Goal: Task Accomplishment & Management: Complete application form

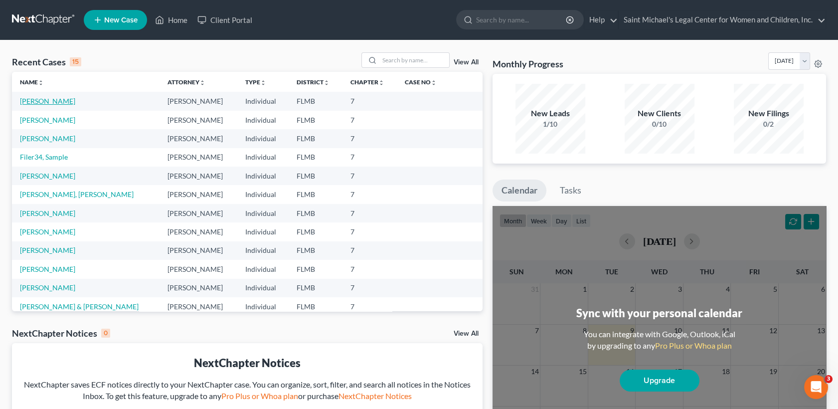
click at [39, 99] on link "[PERSON_NAME]" at bounding box center [47, 101] width 55 height 8
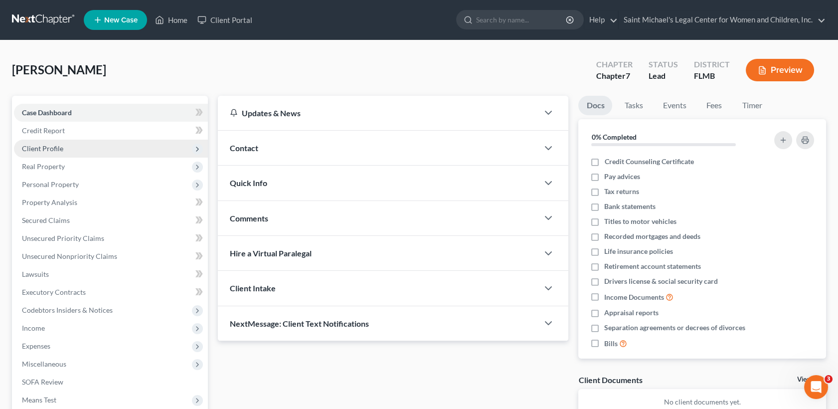
click at [64, 152] on span "Client Profile" at bounding box center [111, 149] width 194 height 18
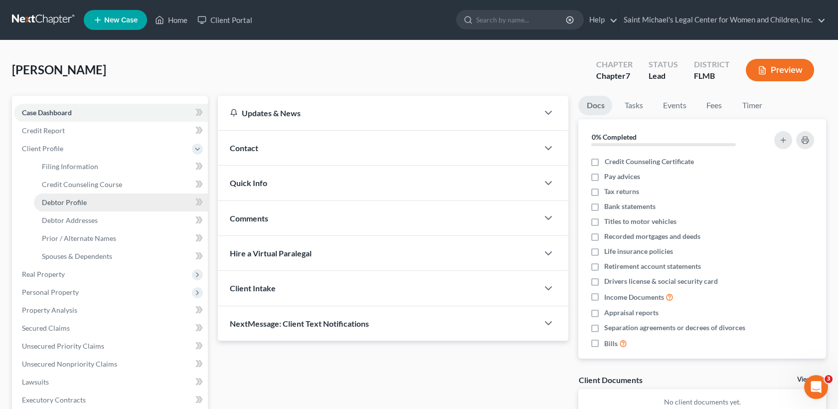
click at [83, 198] on span "Debtor Profile" at bounding box center [64, 202] width 45 height 8
select select "0"
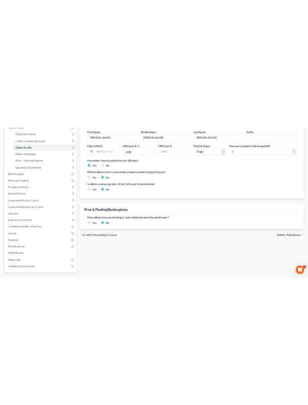
scroll to position [147, 0]
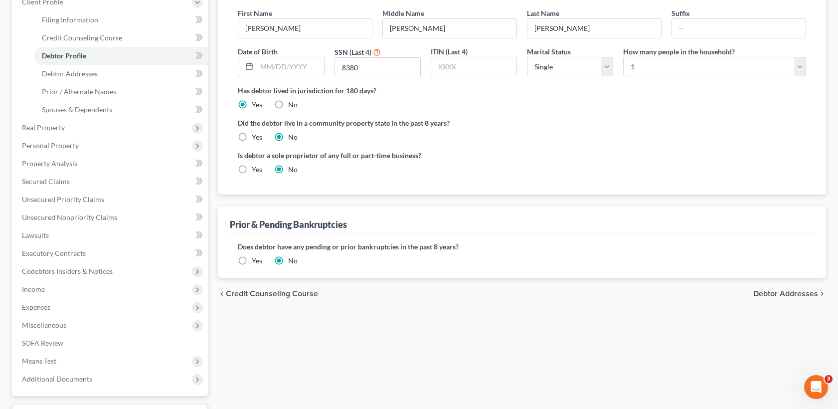
drag, startPoint x: 154, startPoint y: 4, endPoint x: 606, endPoint y: 142, distance: 472.9
click at [606, 142] on ng-include "First Name Diana Middle Name Marissa Last Name Erdelac Suffix Date of Birth SSN…" at bounding box center [522, 95] width 568 height 174
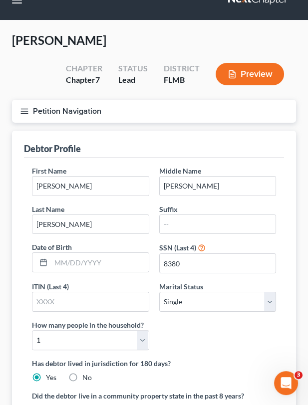
scroll to position [0, 0]
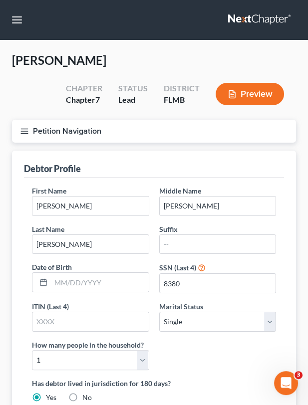
click at [23, 131] on icon "button" at bounding box center [24, 131] width 9 height 9
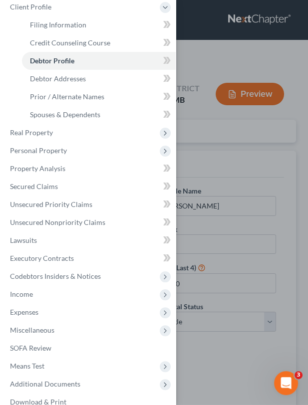
scroll to position [78, 0]
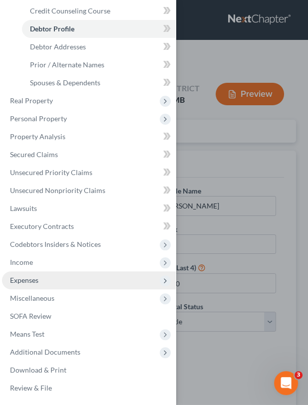
click at [34, 274] on span "Expenses" at bounding box center [88, 280] width 173 height 18
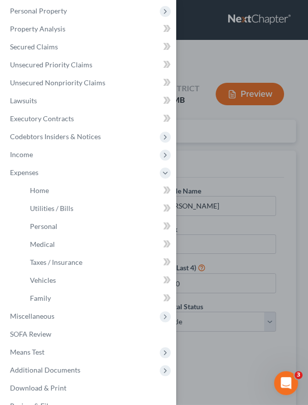
click at [238, 172] on div "Case Dashboard Payments Invoices Payments Payments Credit Report Client Profile" at bounding box center [154, 202] width 308 height 405
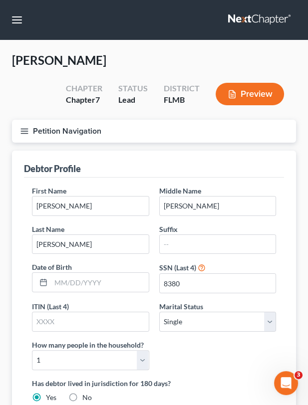
click at [21, 131] on icon "button" at bounding box center [24, 131] width 9 height 9
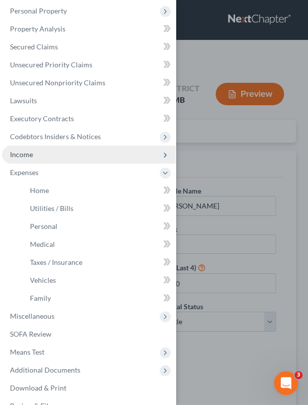
click at [42, 151] on span "Income" at bounding box center [88, 155] width 173 height 18
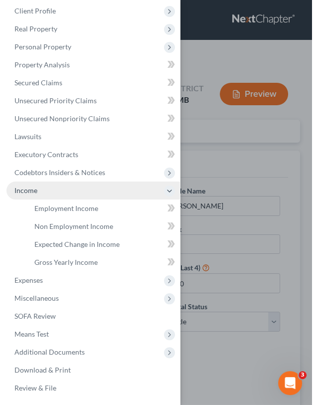
scroll to position [42, 0]
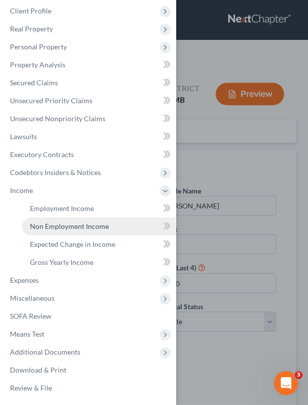
click at [87, 224] on span "Non Employment Income" at bounding box center [69, 226] width 79 height 8
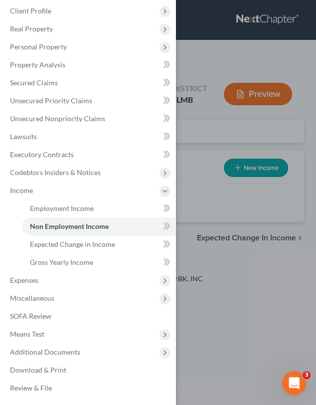
click at [204, 203] on div "Case Dashboard Payments Invoices Payments Payments Credit Report Client Profile" at bounding box center [158, 202] width 316 height 405
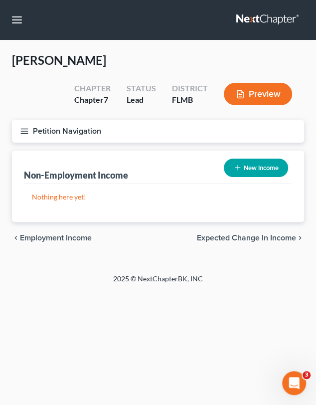
click at [260, 165] on button "New Income" at bounding box center [256, 168] width 64 height 18
select select "0"
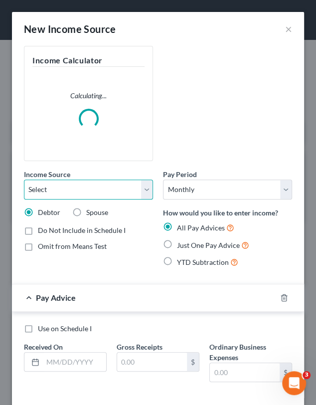
click at [104, 188] on select "Select Unemployment Disability (from employer) Pension Retirement Social Securi…" at bounding box center [88, 189] width 129 height 20
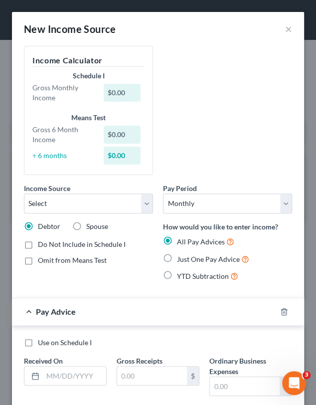
click at [98, 275] on div "Income Source * Select Unemployment Disability (from employer) Pension Retireme…" at bounding box center [88, 236] width 139 height 107
click at [95, 203] on select "Select Unemployment Disability (from employer) Pension Retirement Social Securi…" at bounding box center [88, 203] width 129 height 20
select select "4"
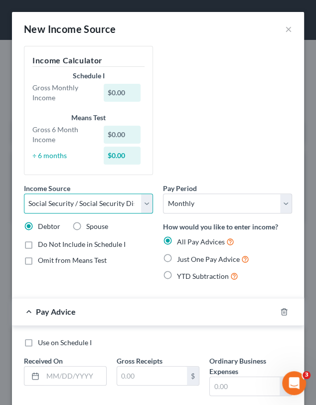
click at [24, 193] on select "Select Unemployment Disability (from employer) Pension Retirement Social Securi…" at bounding box center [88, 203] width 129 height 20
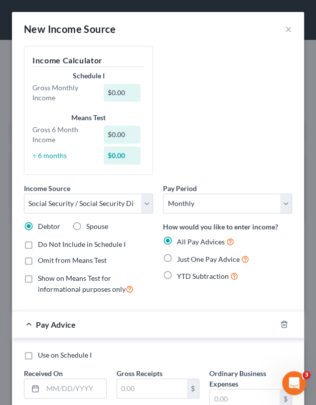
scroll to position [74, 0]
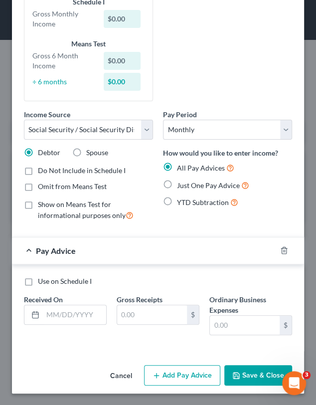
click at [177, 184] on label "Just One Pay Advice" at bounding box center [213, 184] width 72 height 11
click at [181, 184] on input "Just One Pay Advice" at bounding box center [184, 182] width 6 height 6
radio input "true"
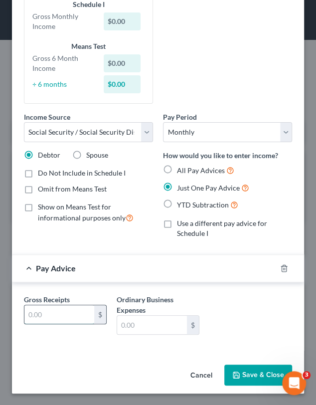
click at [47, 311] on input "text" at bounding box center [59, 314] width 70 height 19
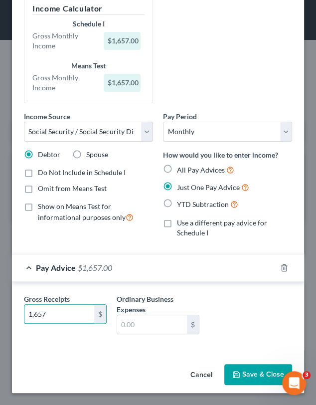
scroll to position [51, 0]
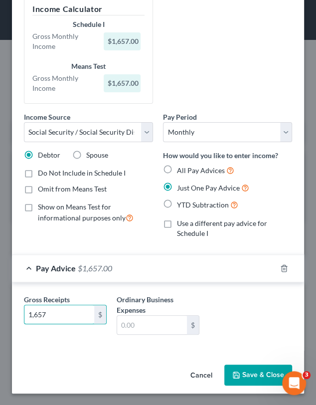
type input "1,657"
click at [247, 376] on button "Save & Close" at bounding box center [258, 374] width 68 height 21
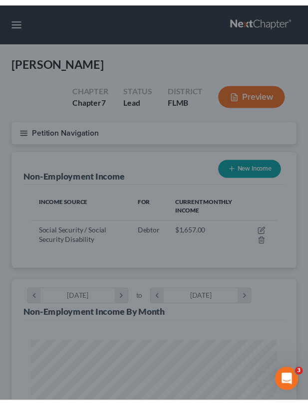
scroll to position [121, 263]
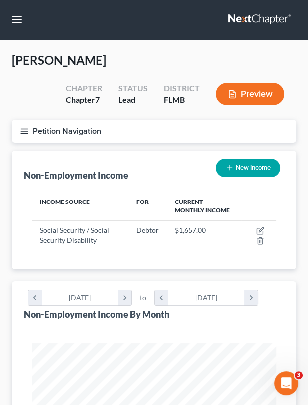
click at [23, 129] on line "button" at bounding box center [24, 129] width 7 height 0
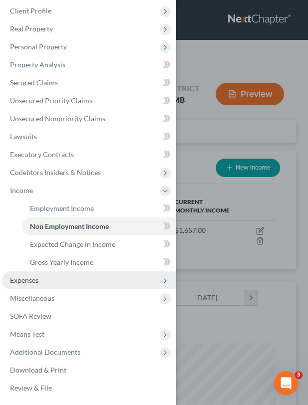
click at [46, 279] on span "Expenses" at bounding box center [88, 280] width 173 height 18
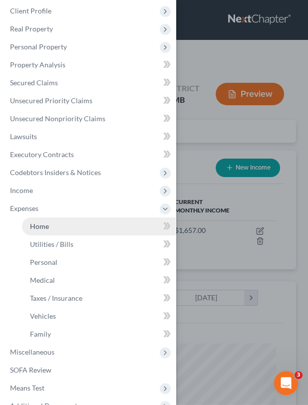
click at [46, 226] on span "Home" at bounding box center [39, 226] width 19 height 8
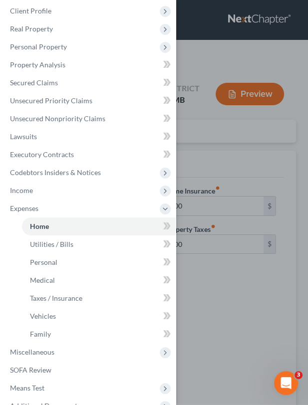
click at [223, 287] on div "Case Dashboard Payments Invoices Payments Payments Credit Report Client Profile" at bounding box center [154, 202] width 308 height 405
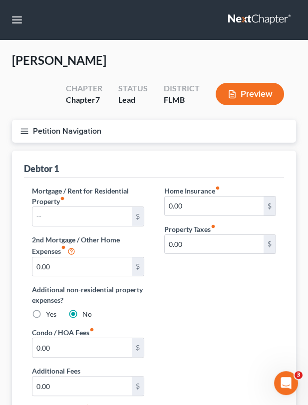
click at [223, 287] on div "Case Dashboard Payments Invoices Payments Payments Credit Report Client Profile" at bounding box center [154, 202] width 308 height 405
click at [21, 137] on button "Petition Navigation" at bounding box center [154, 131] width 284 height 23
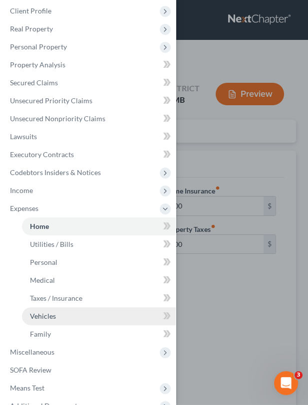
click at [69, 311] on link "Vehicles" at bounding box center [99, 316] width 154 height 18
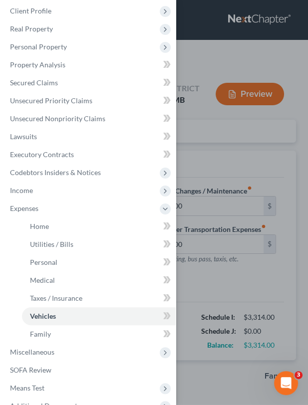
drag, startPoint x: 69, startPoint y: 311, endPoint x: 234, endPoint y: 259, distance: 173.0
click at [234, 259] on div "Case Dashboard Payments Invoices Payments Payments Credit Report Client Profile" at bounding box center [154, 202] width 308 height 405
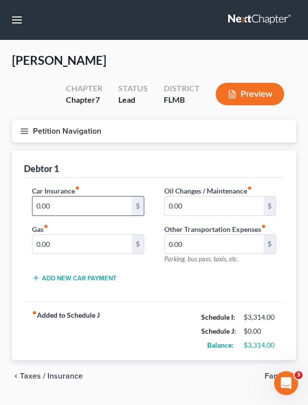
click at [52, 199] on input "0.00" at bounding box center [81, 205] width 99 height 19
type input "241.00"
click at [20, 128] on icon "button" at bounding box center [24, 131] width 9 height 9
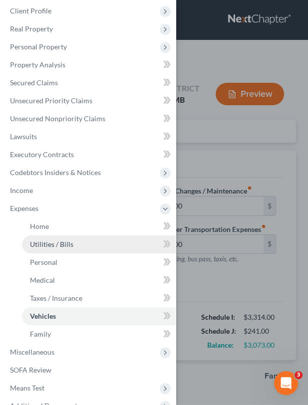
click at [58, 248] on link "Utilities / Bills" at bounding box center [99, 244] width 154 height 18
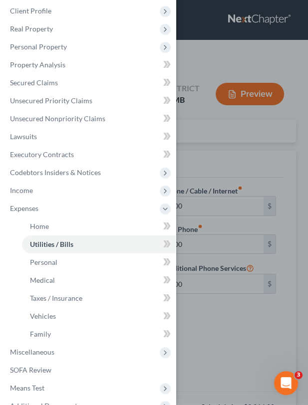
click at [205, 156] on div "Case Dashboard Payments Invoices Payments Payments Credit Report Client Profile" at bounding box center [154, 202] width 308 height 405
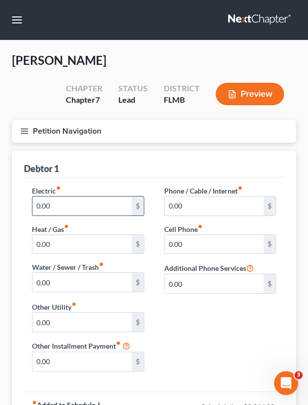
click at [78, 200] on input "0.00" at bounding box center [81, 205] width 99 height 19
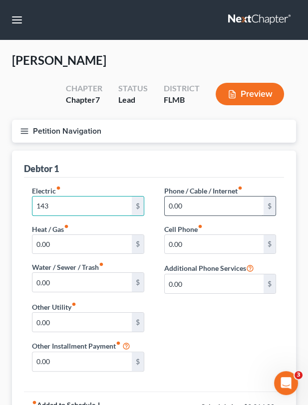
type input "143"
click at [190, 210] on input "0.00" at bounding box center [214, 205] width 99 height 19
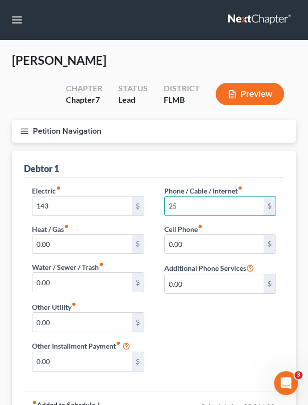
type input "25"
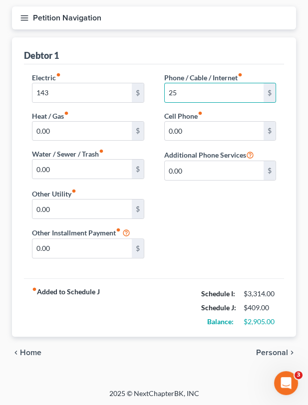
click at [267, 356] on div "chevron_left Home Personal chevron_right" at bounding box center [154, 352] width 284 height 32
click at [267, 352] on span "Personal" at bounding box center [272, 352] width 32 height 8
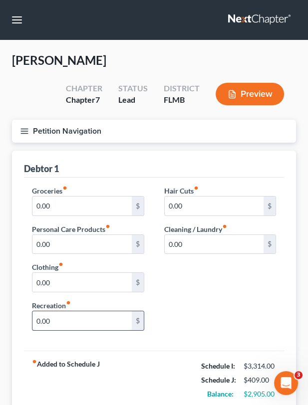
click at [68, 321] on input "0.00" at bounding box center [81, 320] width 99 height 19
type input "50"
click at [27, 129] on line "button" at bounding box center [24, 129] width 7 height 0
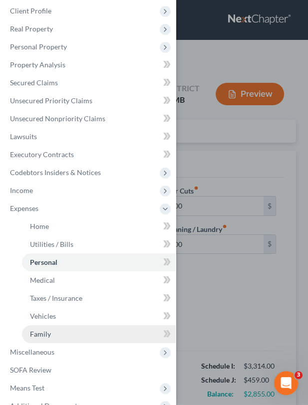
click at [54, 333] on link "Family" at bounding box center [99, 334] width 154 height 18
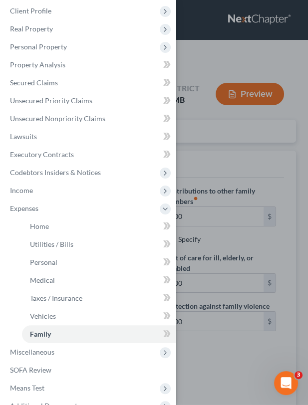
click at [238, 234] on div "Case Dashboard Payments Invoices Payments Payments Credit Report Client Profile" at bounding box center [154, 202] width 308 height 405
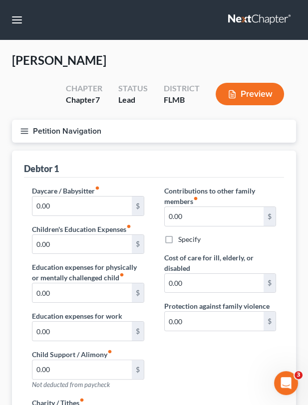
scroll to position [353, 0]
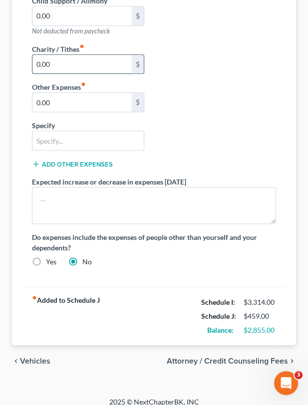
click at [60, 58] on input "0.00" at bounding box center [81, 64] width 99 height 19
type input "50"
click at [32, 352] on div "chevron_left Vehicles Attorney / Credit Counseling Fees chevron_right" at bounding box center [154, 361] width 284 height 32
click at [32, 357] on span "Vehicles" at bounding box center [35, 361] width 30 height 8
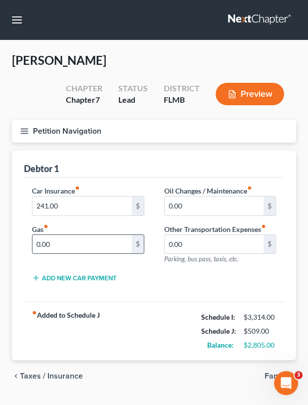
click at [78, 240] on input "0.00" at bounding box center [81, 244] width 99 height 19
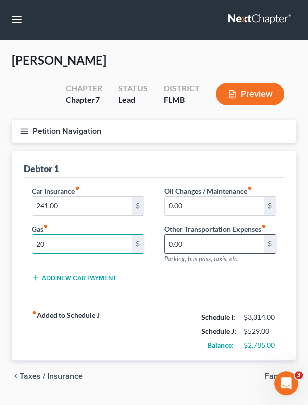
type input "20"
click at [219, 243] on input "0.00" at bounding box center [214, 244] width 99 height 19
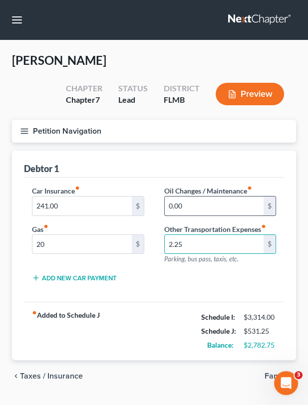
type input "2.25"
click at [205, 206] on input "0.00" at bounding box center [214, 205] width 99 height 19
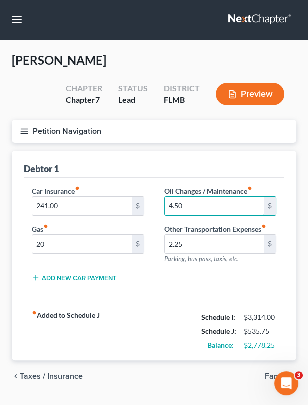
type input "4.50"
click at [26, 130] on icon "button" at bounding box center [24, 131] width 9 height 9
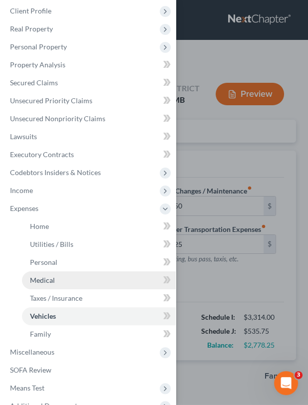
click at [49, 283] on span "Medical" at bounding box center [42, 280] width 25 height 8
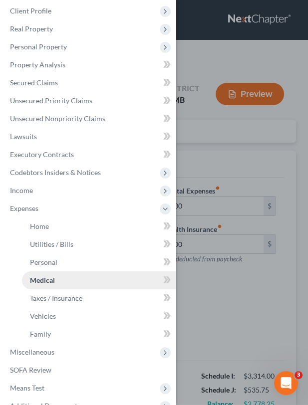
click at [59, 275] on link "Medical" at bounding box center [99, 280] width 154 height 18
click at [223, 178] on div "Case Dashboard Payments Invoices Payments Payments Credit Report Client Profile" at bounding box center [154, 202] width 308 height 405
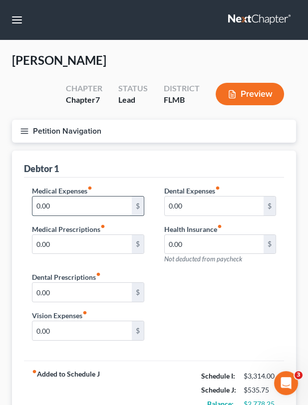
click at [44, 198] on input "0.00" at bounding box center [81, 205] width 99 height 19
type input "125"
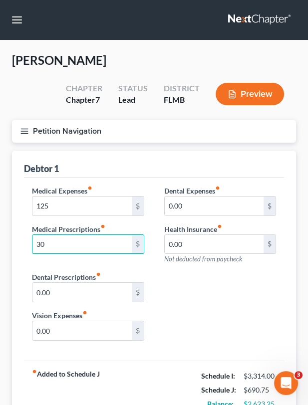
type input "30"
click at [163, 180] on div "Medical Expenses fiber_manual_record 125 $ Medical Prescriptions fiber_manual_r…" at bounding box center [154, 268] width 260 height 183
click at [24, 135] on icon "button" at bounding box center [24, 131] width 9 height 9
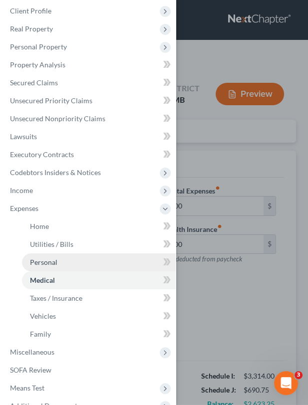
click at [56, 258] on span "Personal" at bounding box center [43, 262] width 27 height 8
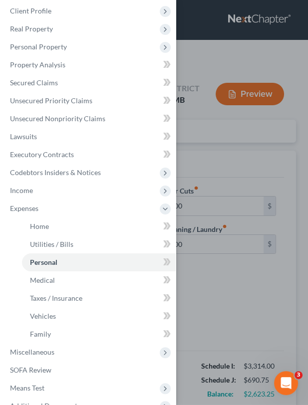
click at [209, 291] on div "Case Dashboard Payments Invoices Payments Payments Credit Report Client Profile" at bounding box center [154, 202] width 308 height 405
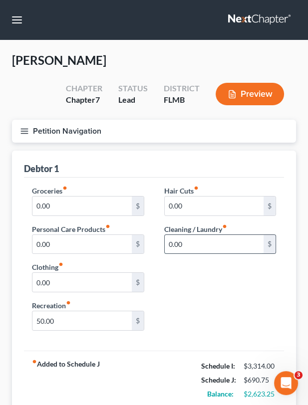
click at [189, 244] on input "0.00" at bounding box center [214, 244] width 99 height 19
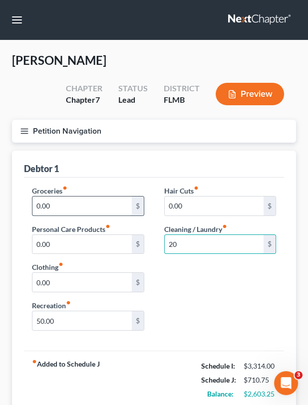
type input "20"
click at [112, 205] on input "0.00" at bounding box center [81, 205] width 99 height 19
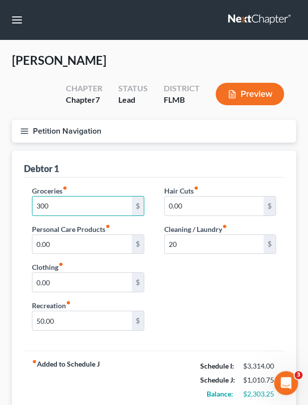
click at [233, 271] on div "Groceries fiber_manual_record 300 $ Personal Care Products fiber_manual_record …" at bounding box center [154, 261] width 264 height 153
click at [28, 135] on icon "button" at bounding box center [24, 131] width 9 height 9
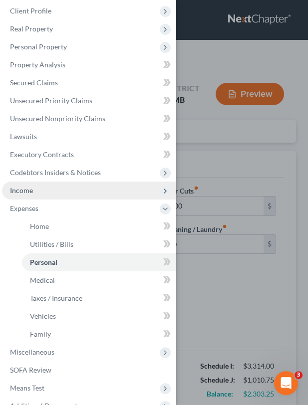
click at [51, 190] on span "Income" at bounding box center [88, 190] width 173 height 18
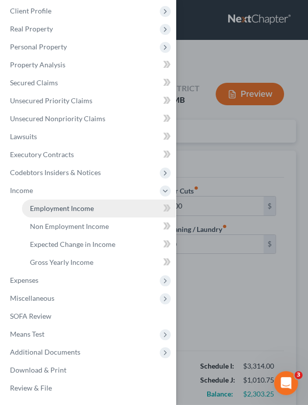
click at [66, 212] on span "Employment Income" at bounding box center [62, 208] width 64 height 8
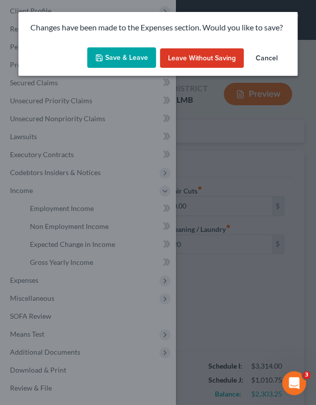
click at [131, 55] on button "Save & Leave" at bounding box center [121, 57] width 69 height 21
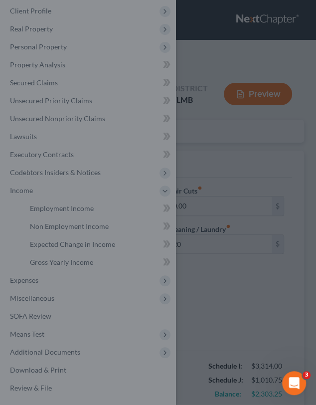
type input "300.00"
type input "20.00"
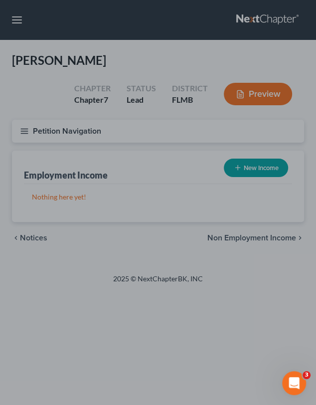
click at [239, 163] on div at bounding box center [158, 202] width 316 height 405
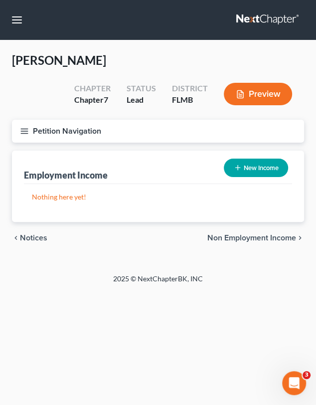
click at [244, 234] on span "Non Employment Income" at bounding box center [251, 238] width 89 height 8
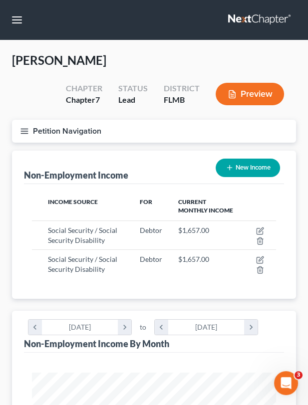
scroll to position [121, 263]
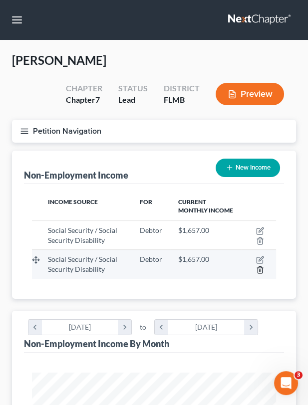
click at [259, 270] on line "button" at bounding box center [259, 271] width 0 height 2
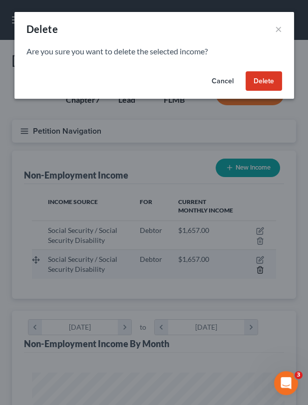
scroll to position [126, 272]
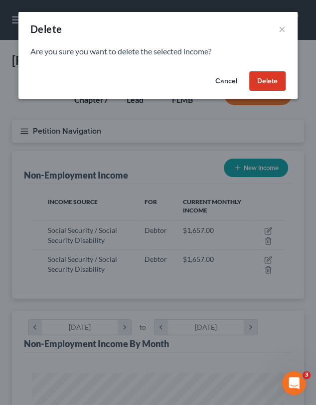
click at [261, 87] on button "Delete" at bounding box center [267, 81] width 36 height 20
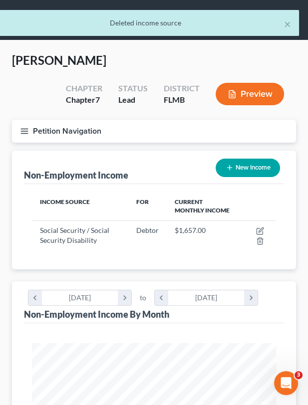
scroll to position [498373, 498231]
click at [23, 125] on button "Petition Navigation" at bounding box center [154, 131] width 284 height 23
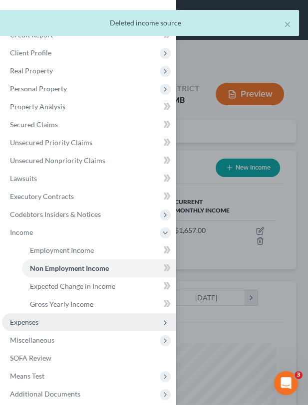
click at [40, 318] on span "Expenses" at bounding box center [88, 322] width 173 height 18
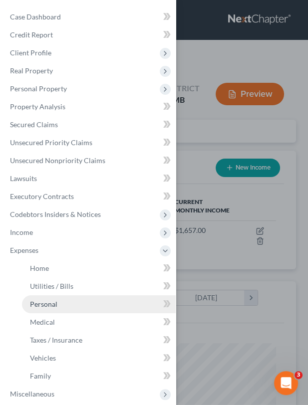
click at [63, 300] on link "Personal" at bounding box center [99, 304] width 154 height 18
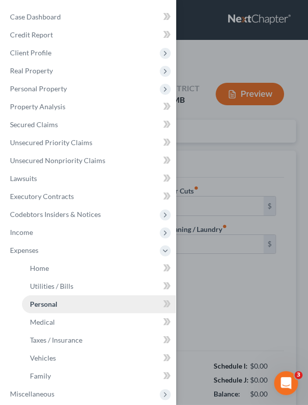
type input "300.00"
type input "0.00"
type input "20.00"
type input "0.00"
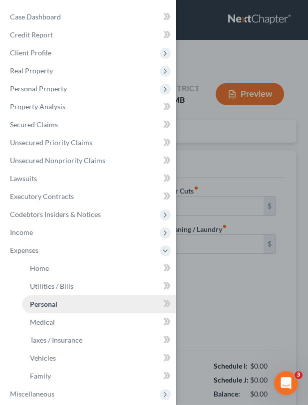
type input "50.00"
click at [273, 255] on div "Case Dashboard Payments Invoices Payments Payments Credit Report Client Profile" at bounding box center [154, 202] width 308 height 405
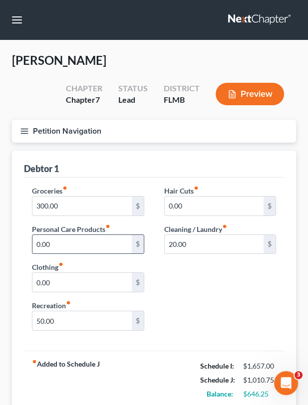
click at [80, 242] on input "0.00" at bounding box center [81, 244] width 99 height 19
type input "40"
click at [30, 137] on button "Petition Navigation" at bounding box center [154, 131] width 284 height 23
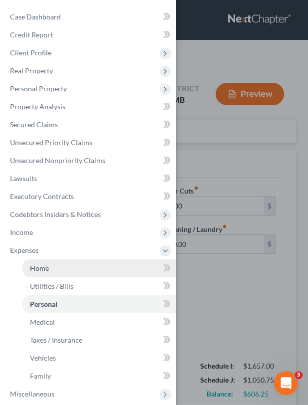
click at [59, 271] on link "Home" at bounding box center [99, 268] width 154 height 18
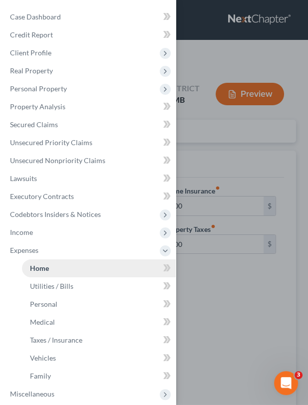
click at [59, 271] on link "Home" at bounding box center [99, 268] width 154 height 18
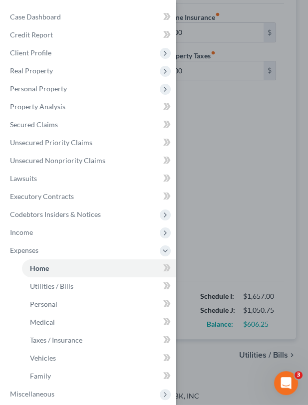
scroll to position [176, 0]
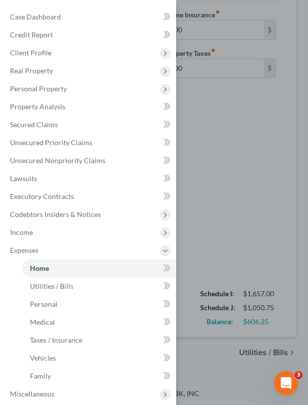
click at [241, 172] on div "Case Dashboard Payments Invoices Payments Payments Credit Report Client Profile" at bounding box center [154, 202] width 308 height 405
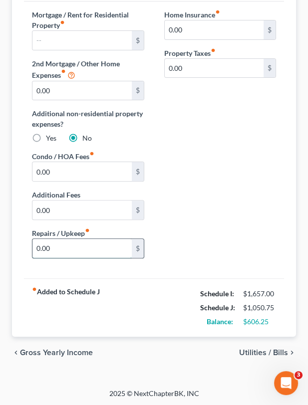
click at [70, 250] on input "0.00" at bounding box center [81, 248] width 99 height 19
type input "60"
click at [246, 174] on div "Mortgage / Rent for Residential Property fiber_manual_record $ 2nd Mortgage / O…" at bounding box center [154, 137] width 264 height 257
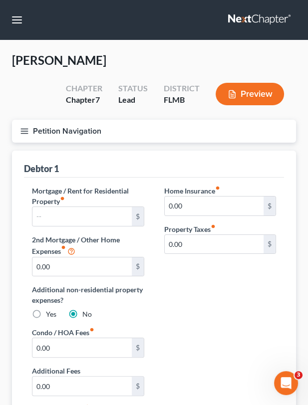
click at [20, 131] on icon "button" at bounding box center [24, 131] width 9 height 9
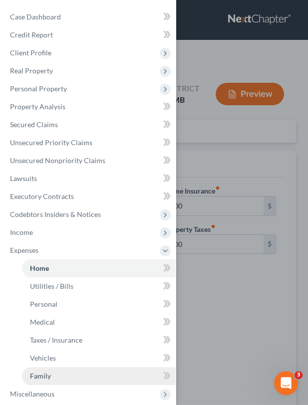
click at [59, 371] on link "Family" at bounding box center [99, 376] width 154 height 18
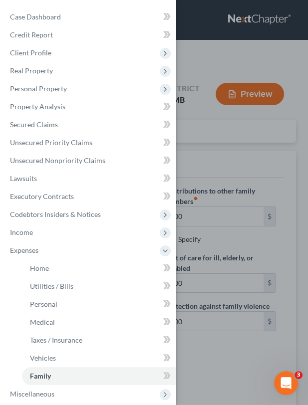
click at [287, 255] on div "Case Dashboard Payments Invoices Payments Payments Credit Report Client Profile" at bounding box center [154, 202] width 308 height 405
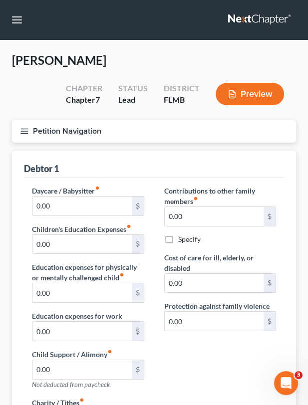
scroll to position [353, 0]
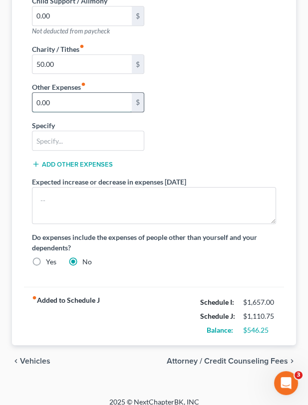
click at [72, 97] on input "0.00" at bounding box center [81, 102] width 99 height 19
type input "5"
click at [40, 143] on input "text" at bounding box center [87, 140] width 111 height 19
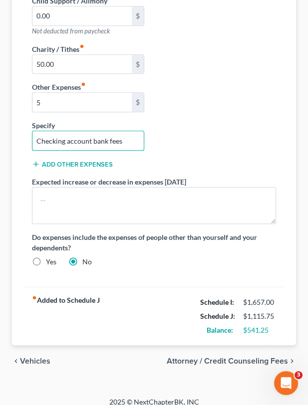
type input "Checking account bank fees"
click at [67, 166] on button "Add Other Expenses" at bounding box center [72, 164] width 81 height 8
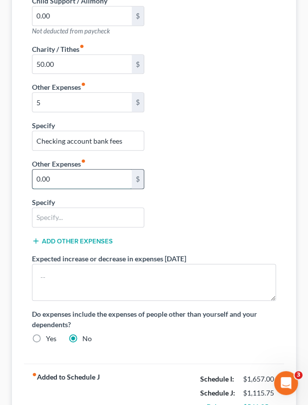
click at [57, 179] on input "0.00" at bounding box center [81, 178] width 99 height 19
type input "25"
click at [42, 215] on input "text" at bounding box center [87, 217] width 111 height 19
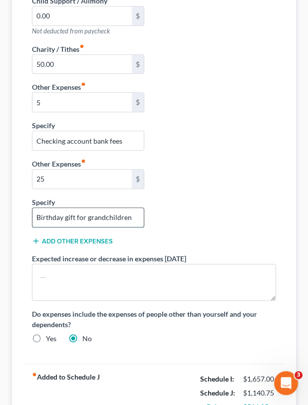
click at [75, 214] on input "Birthday gift for grandchildren" at bounding box center [87, 217] width 111 height 19
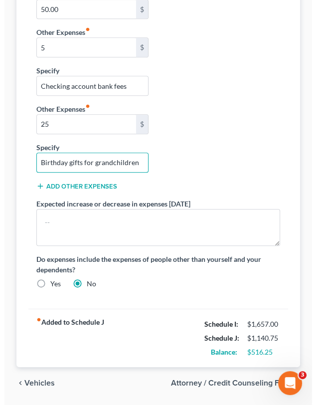
scroll to position [439, 0]
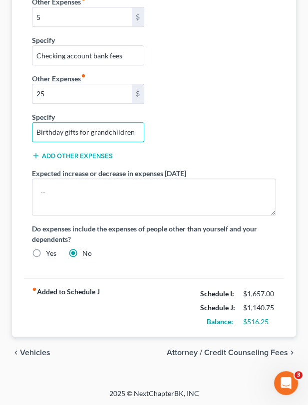
type input "Birthday gifts for grandchildren"
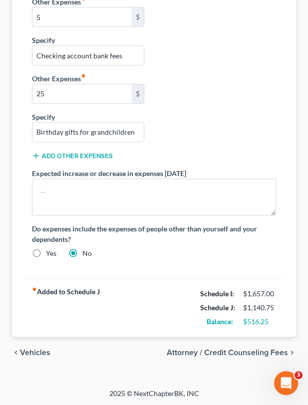
click at [228, 348] on span "Attorney / Credit Counseling Fees" at bounding box center [226, 352] width 121 height 8
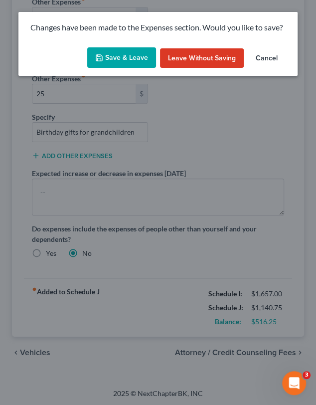
click at [121, 59] on button "Save & Leave" at bounding box center [121, 57] width 69 height 21
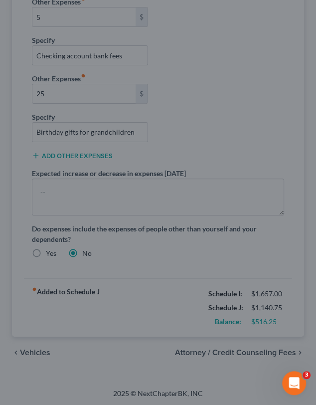
type input "5.00"
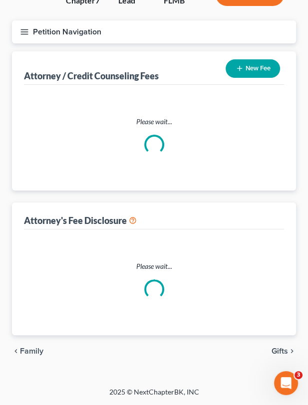
select select "0"
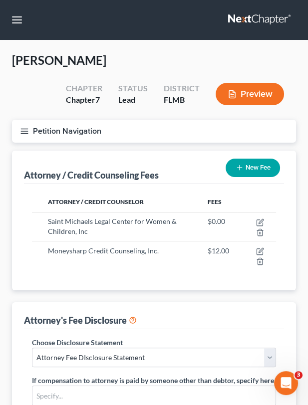
click at [20, 134] on icon "button" at bounding box center [24, 131] width 9 height 9
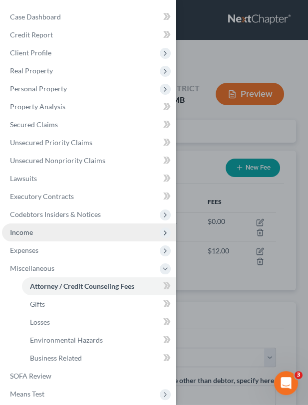
click at [57, 230] on span "Income" at bounding box center [88, 232] width 173 height 18
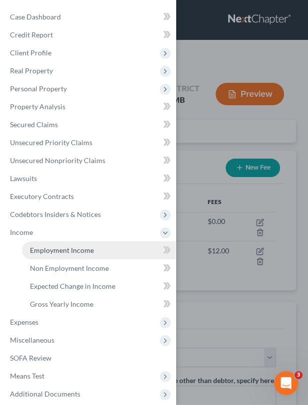
click at [75, 255] on link "Employment Income" at bounding box center [99, 250] width 154 height 18
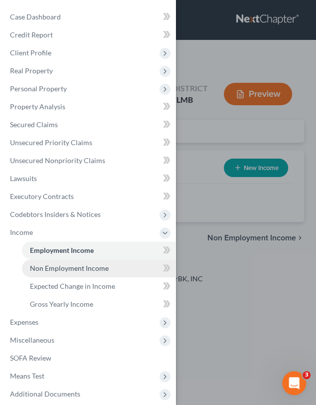
click at [76, 265] on span "Non Employment Income" at bounding box center [69, 268] width 79 height 8
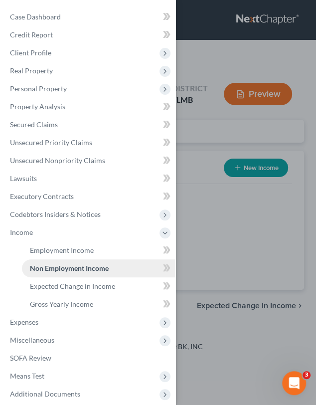
click at [76, 265] on span "Non Employment Income" at bounding box center [69, 268] width 79 height 8
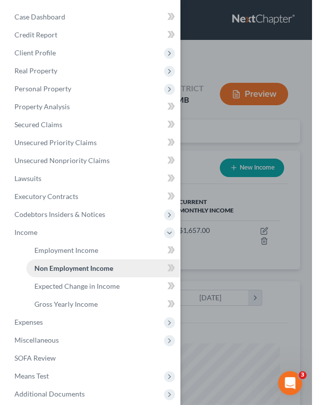
scroll to position [121, 263]
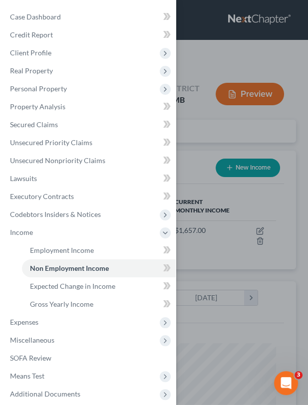
drag, startPoint x: 226, startPoint y: 231, endPoint x: 230, endPoint y: 266, distance: 35.2
click at [230, 266] on div "Case Dashboard Payments Invoices Payments Payments Credit Report Client Profile" at bounding box center [154, 202] width 308 height 405
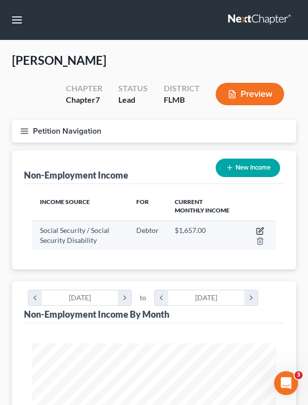
click at [261, 227] on icon "button" at bounding box center [260, 229] width 4 height 4
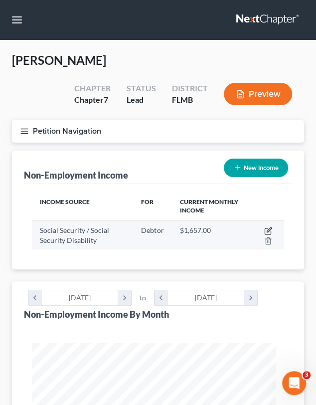
select select "4"
select select "0"
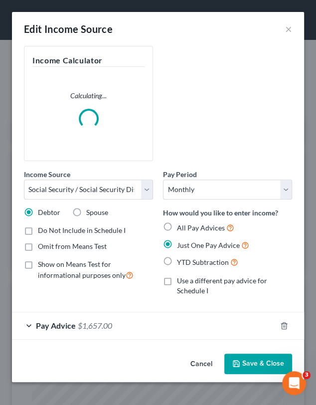
scroll to position [126, 272]
click at [158, 318] on div "Pay Advice $1,657.00" at bounding box center [144, 325] width 264 height 26
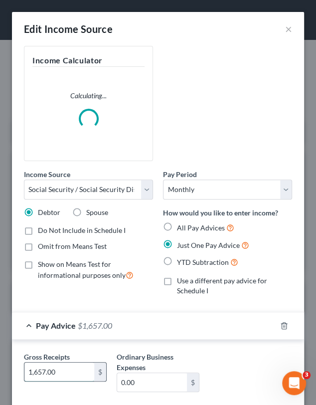
click at [75, 368] on input "1,657.00" at bounding box center [59, 371] width 70 height 19
type input "1,842"
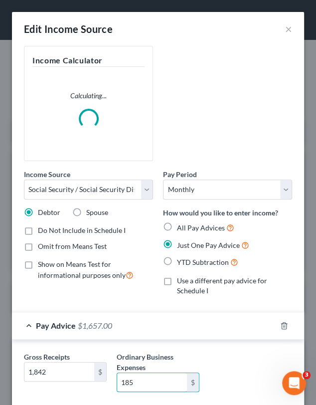
type input "185"
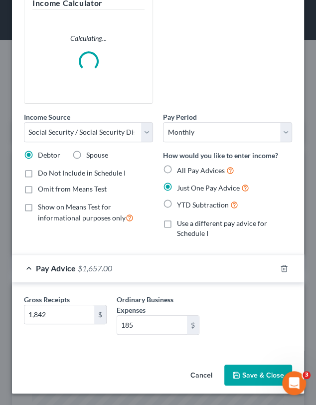
click at [251, 380] on button "Save & Close" at bounding box center [258, 374] width 68 height 21
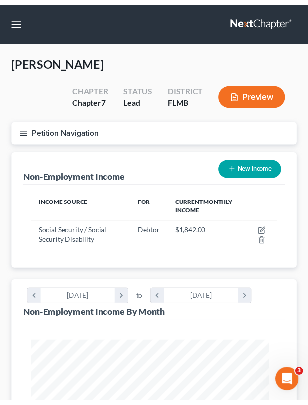
scroll to position [498373, 498231]
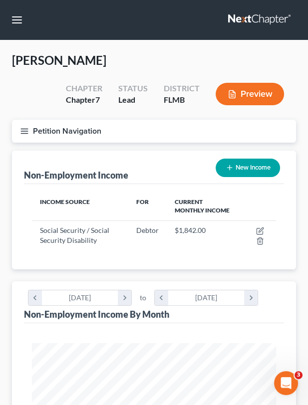
click at [21, 133] on icon "button" at bounding box center [24, 131] width 9 height 9
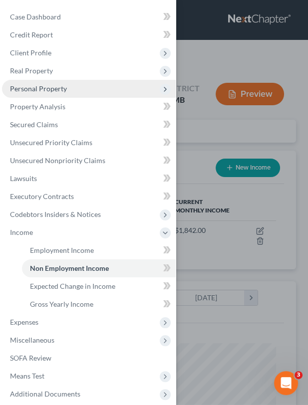
click at [62, 85] on span "Personal Property" at bounding box center [38, 88] width 57 height 8
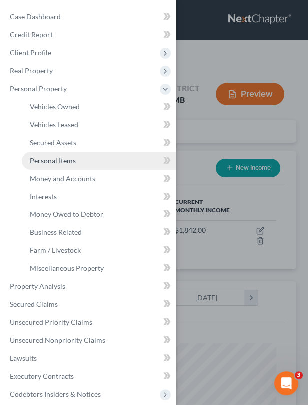
click at [72, 159] on span "Personal Items" at bounding box center [53, 160] width 46 height 8
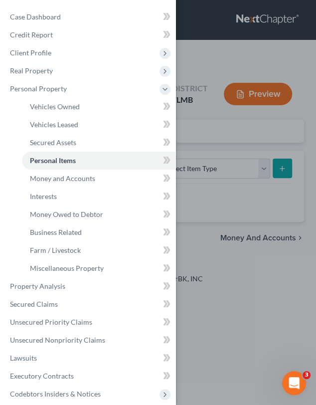
click at [270, 216] on div "Case Dashboard Payments Invoices Payments Payments Credit Report Client Profile" at bounding box center [158, 202] width 316 height 405
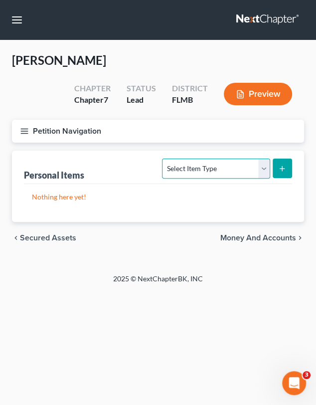
click at [264, 167] on select "Select Item Type Clothing Collectibles Of Value Electronics Firearms Household …" at bounding box center [216, 169] width 108 height 20
select select "household_goods"
click at [164, 159] on select "Select Item Type Clothing Collectibles Of Value Electronics Firearms Household …" at bounding box center [216, 169] width 108 height 20
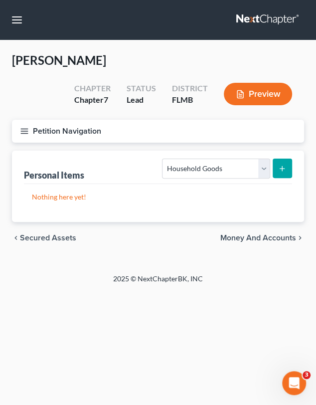
click at [277, 168] on button "submit" at bounding box center [282, 168] width 19 height 19
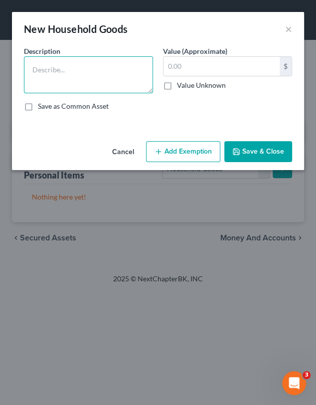
click at [100, 68] on textarea at bounding box center [88, 74] width 129 height 37
type textarea "2 couches"
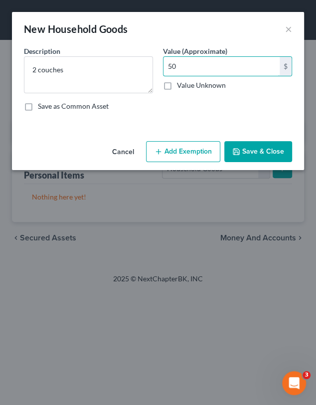
type input "50"
click at [206, 155] on button "Add Exemption" at bounding box center [183, 151] width 74 height 21
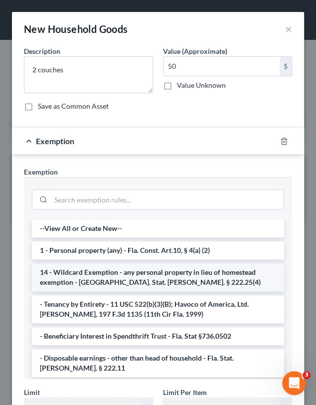
click at [124, 280] on li "14 - Wildcard Exemption - any personal property in lieu of homestead exemption …" at bounding box center [158, 277] width 252 height 28
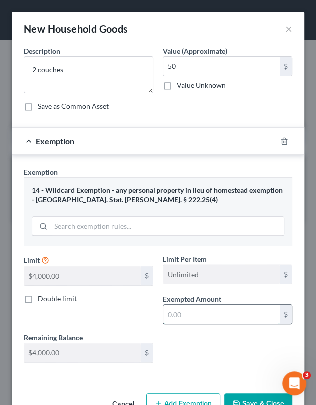
click at [209, 313] on input "text" at bounding box center [222, 314] width 116 height 19
type input "50"
click at [261, 400] on button "Save & Close" at bounding box center [258, 403] width 68 height 21
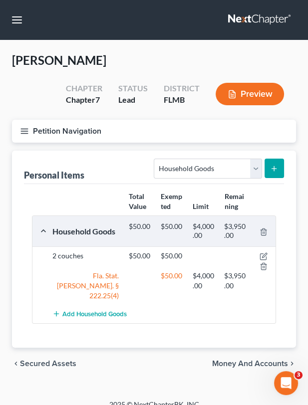
click at [273, 170] on icon "submit" at bounding box center [274, 169] width 8 height 8
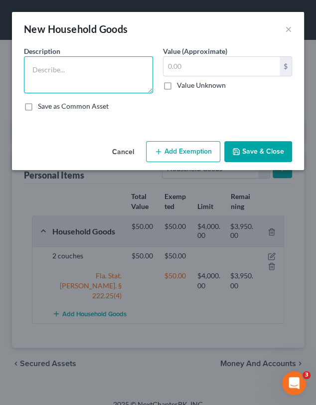
click at [61, 83] on textarea at bounding box center [88, 74] width 129 height 37
type textarea "1 desk"
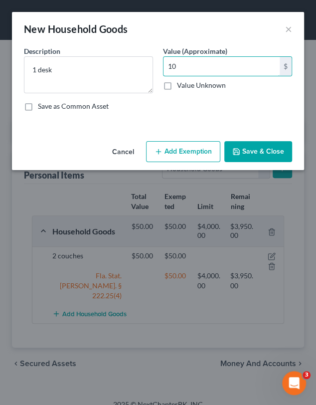
type input "10"
click at [186, 151] on button "Add Exemption" at bounding box center [183, 151] width 74 height 21
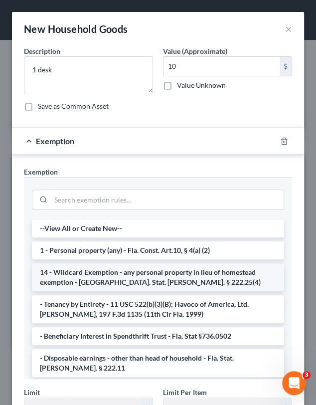
click at [111, 276] on li "14 - Wildcard Exemption - any personal property in lieu of homestead exemption …" at bounding box center [158, 277] width 252 height 28
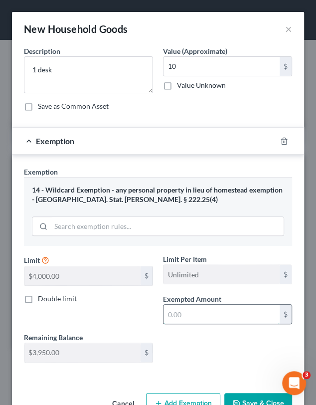
click at [212, 313] on input "text" at bounding box center [222, 314] width 116 height 19
type input "50"
click at [240, 397] on button "Save & Close" at bounding box center [258, 403] width 68 height 21
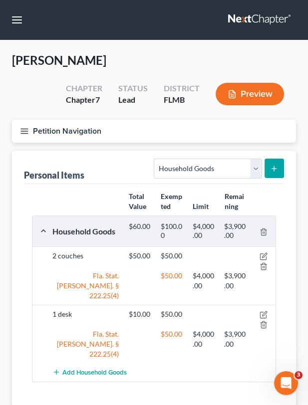
click at [272, 166] on icon "submit" at bounding box center [274, 169] width 8 height 8
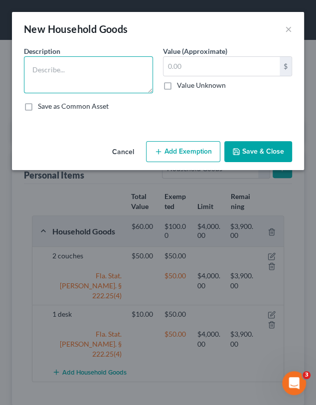
click at [51, 61] on textarea at bounding box center [88, 74] width 129 height 37
type textarea "1 set of silverware"
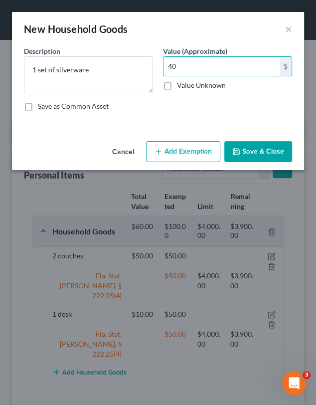
type input "40"
click at [265, 147] on button "Save & Close" at bounding box center [258, 151] width 68 height 21
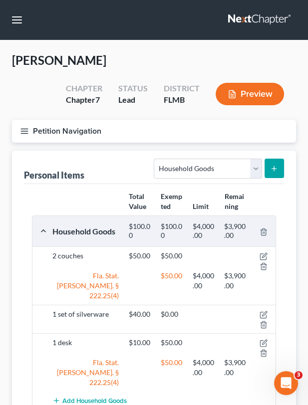
click at [267, 168] on button "submit" at bounding box center [273, 168] width 19 height 19
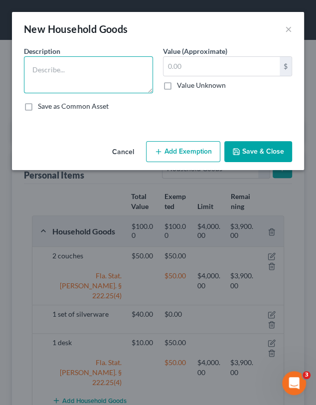
click at [111, 79] on textarea at bounding box center [88, 74] width 129 height 37
type textarea "1 china closet"
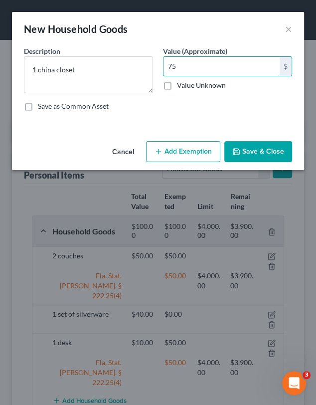
type input "75"
click at [197, 151] on button "Add Exemption" at bounding box center [183, 151] width 74 height 21
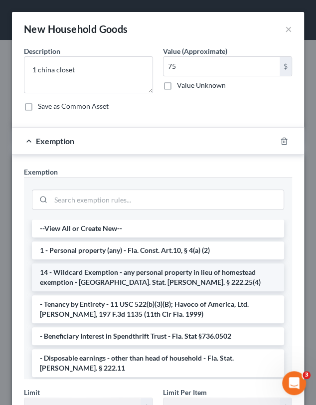
click at [106, 280] on li "14 - Wildcard Exemption - any personal property in lieu of homestead exemption …" at bounding box center [158, 277] width 252 height 28
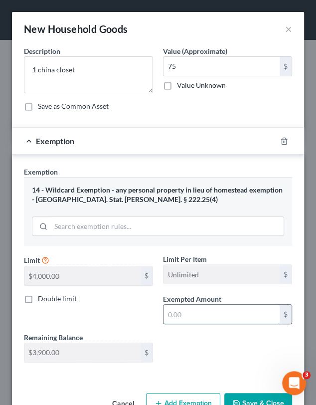
click at [176, 307] on input "text" at bounding box center [222, 314] width 116 height 19
type input "75"
click at [231, 397] on button "Save & Close" at bounding box center [258, 403] width 68 height 21
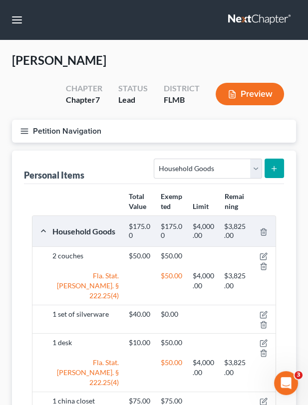
click at [272, 165] on icon "submit" at bounding box center [274, 169] width 8 height 8
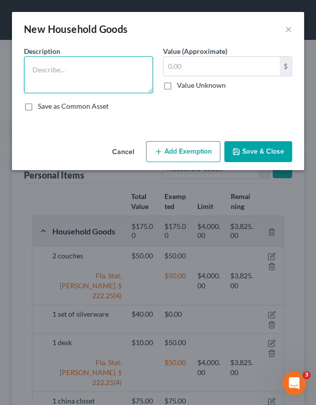
click at [53, 67] on textarea at bounding box center [88, 74] width 129 height 37
type textarea "6 chairs"
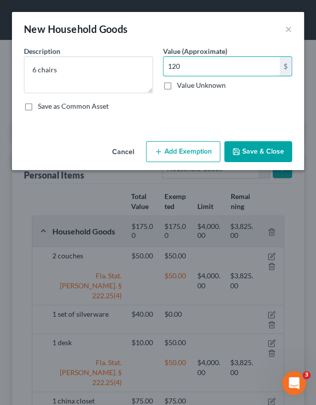
type input "120"
click at [199, 149] on button "Add Exemption" at bounding box center [183, 151] width 74 height 21
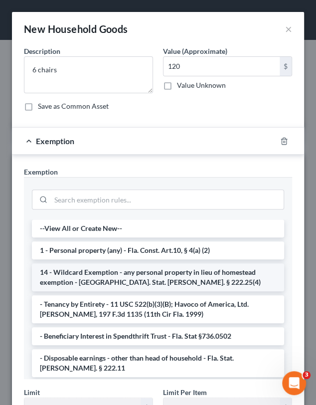
click at [116, 275] on li "14 - Wildcard Exemption - any personal property in lieu of homestead exemption …" at bounding box center [158, 277] width 252 height 28
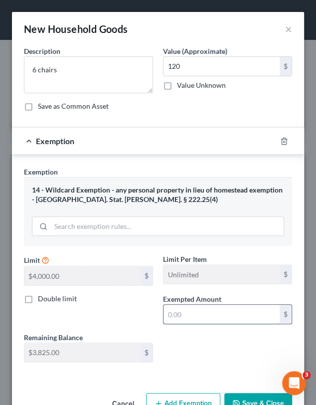
click at [198, 313] on input "text" at bounding box center [222, 314] width 116 height 19
type input "120"
click at [257, 391] on div "Cancel Add Exemption Save & Close" at bounding box center [158, 405] width 292 height 33
click at [257, 399] on button "Save & Close" at bounding box center [258, 403] width 68 height 21
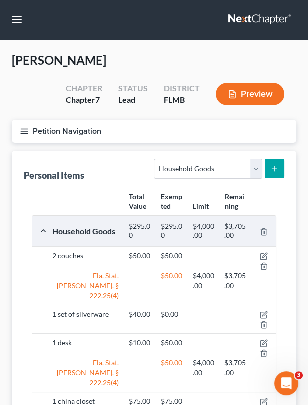
click at [272, 167] on icon "submit" at bounding box center [274, 169] width 8 height 8
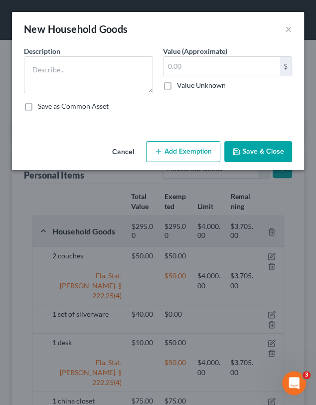
click at [60, 47] on span "Description" at bounding box center [42, 51] width 36 height 8
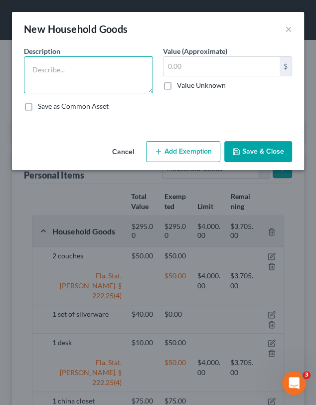
click at [62, 61] on textarea at bounding box center [88, 74] width 129 height 37
type textarea "1 table"
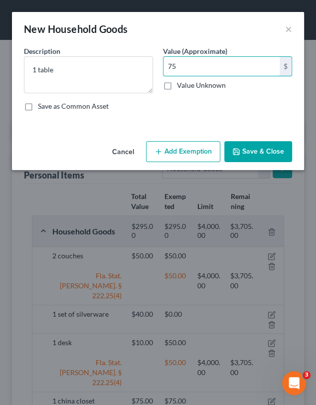
type input "75"
click at [187, 154] on button "Add Exemption" at bounding box center [183, 151] width 74 height 21
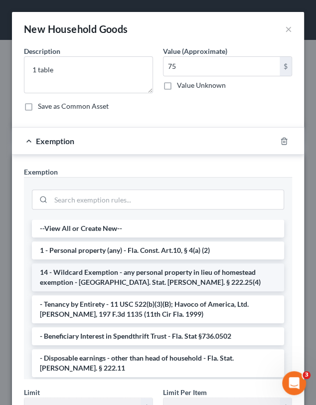
click at [100, 274] on li "14 - Wildcard Exemption - any personal property in lieu of homestead exemption …" at bounding box center [158, 277] width 252 height 28
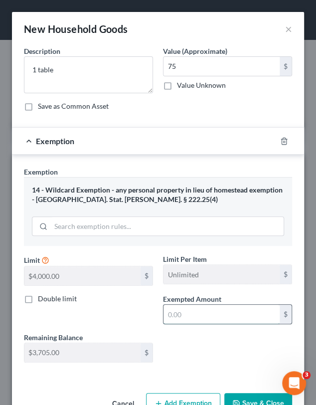
click at [192, 309] on input "text" at bounding box center [222, 314] width 116 height 19
type input "75"
click at [243, 395] on button "Save & Close" at bounding box center [258, 403] width 68 height 21
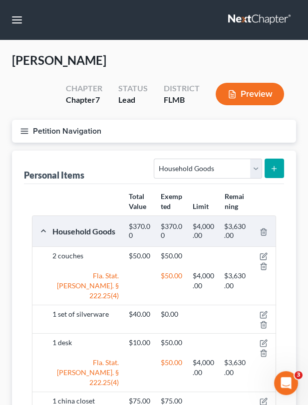
click at [273, 168] on icon "submit" at bounding box center [274, 169] width 8 height 8
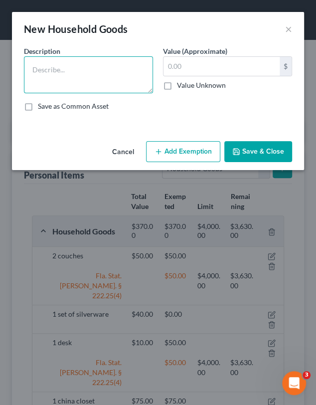
click at [45, 79] on textarea at bounding box center [88, 74] width 129 height 37
type textarea "2"
type textarea "4 chests"
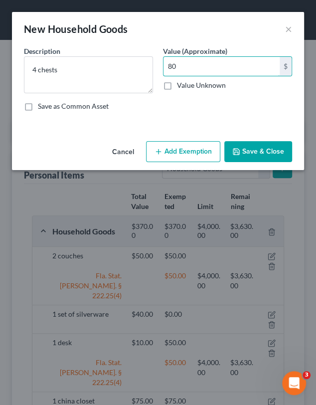
type input "80"
click at [198, 155] on button "Add Exemption" at bounding box center [183, 151] width 74 height 21
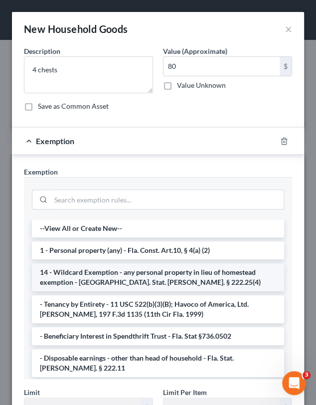
click at [108, 278] on li "14 - Wildcard Exemption - any personal property in lieu of homestead exemption …" at bounding box center [158, 277] width 252 height 28
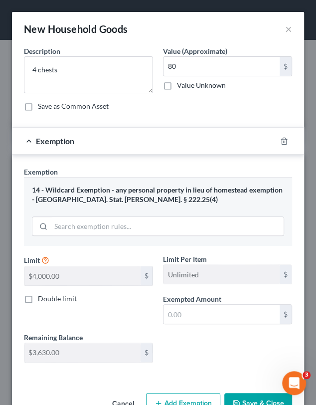
click at [182, 302] on span "Exempted Amount" at bounding box center [192, 299] width 58 height 8
click at [183, 309] on input "text" at bounding box center [222, 314] width 116 height 19
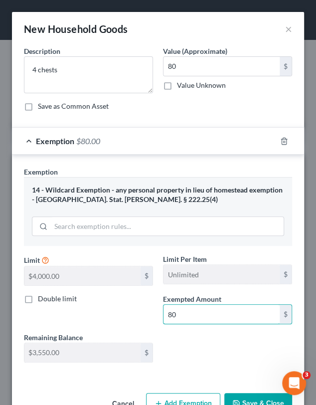
type input "80"
click at [258, 398] on button "Save & Close" at bounding box center [258, 403] width 68 height 21
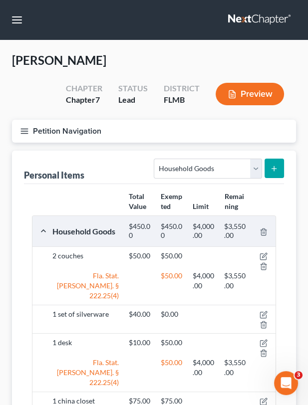
click at [275, 166] on icon "submit" at bounding box center [274, 169] width 8 height 8
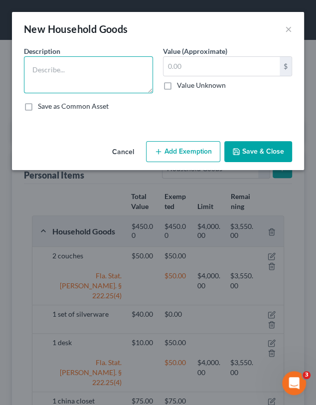
click at [111, 75] on textarea at bounding box center [88, 74] width 129 height 37
type textarea "5 lamps"
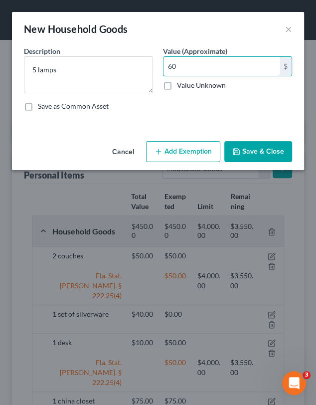
type input "60"
click at [197, 150] on button "Add Exemption" at bounding box center [183, 151] width 74 height 21
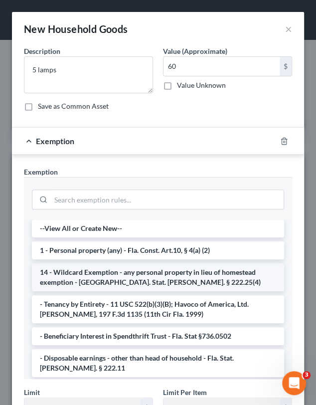
click at [114, 280] on li "14 - Wildcard Exemption - any personal property in lieu of homestead exemption …" at bounding box center [158, 277] width 252 height 28
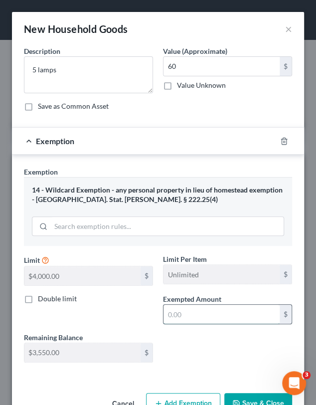
click at [190, 314] on input "text" at bounding box center [222, 314] width 116 height 19
type input "60"
click at [265, 401] on button "Save & Close" at bounding box center [258, 403] width 68 height 21
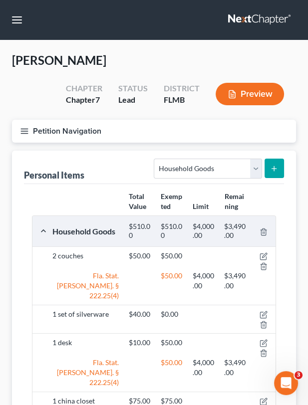
click at [280, 171] on button "submit" at bounding box center [273, 168] width 19 height 19
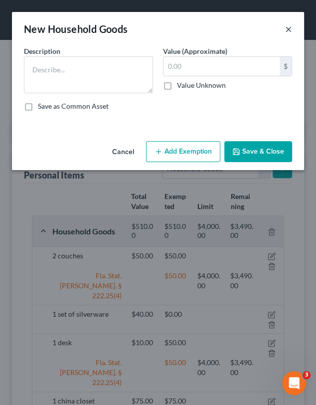
click at [291, 28] on button "×" at bounding box center [288, 29] width 7 height 12
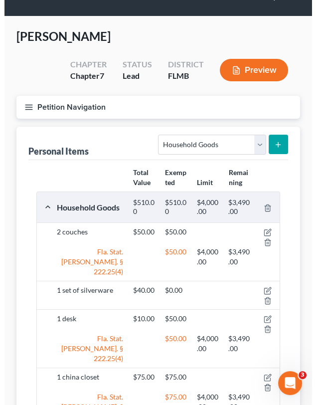
scroll to position [320, 0]
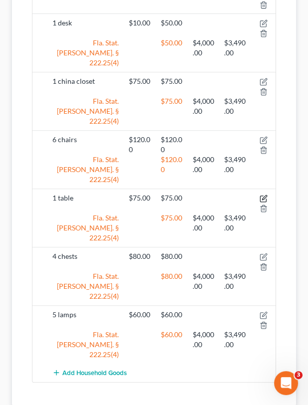
click at [262, 194] on icon "button" at bounding box center [263, 198] width 8 height 8
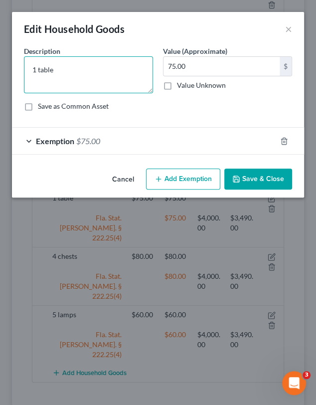
click at [36, 69] on textarea "1 table" at bounding box center [88, 74] width 129 height 37
type textarea "6 tables"
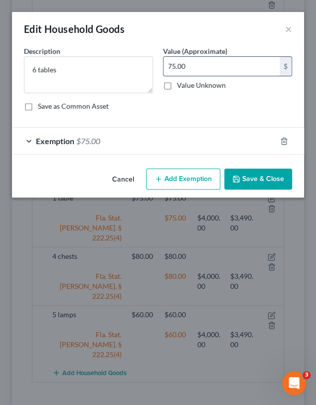
click at [190, 71] on input "75.00" at bounding box center [222, 66] width 116 height 19
type input "150"
click at [181, 143] on div "Exemption $75.00" at bounding box center [144, 141] width 264 height 26
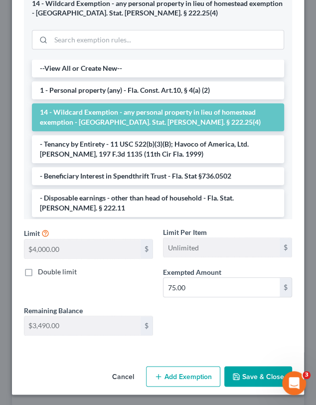
scroll to position [187, 0]
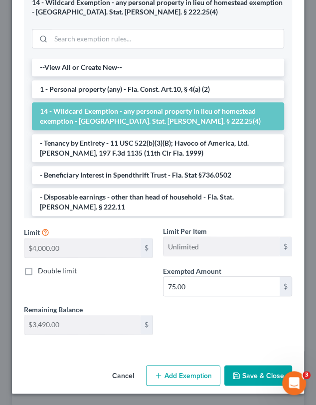
click at [170, 299] on div "Limit $4,000.00 $ Limit Per Item Unlimited $ Double limit Exempted Amount * 75.…" at bounding box center [158, 284] width 278 height 116
click at [177, 291] on input "75.00" at bounding box center [222, 286] width 116 height 19
type input "150"
click at [206, 331] on div "Limit $4,000.00 $ Limit Per Item Unlimited $ Double limit Exempted Amount * 150…" at bounding box center [158, 284] width 278 height 116
click at [243, 372] on button "Save & Close" at bounding box center [258, 375] width 68 height 21
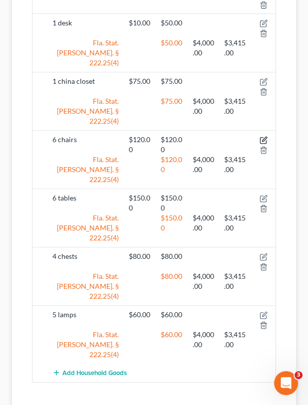
click at [263, 136] on icon "button" at bounding box center [263, 140] width 8 height 8
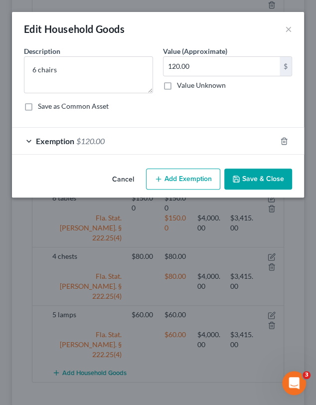
click at [263, 107] on div "Save as Common Asset" at bounding box center [158, 106] width 268 height 10
click at [176, 65] on input "120.00" at bounding box center [222, 66] width 116 height 19
click at [175, 66] on input "120.00" at bounding box center [222, 66] width 116 height 19
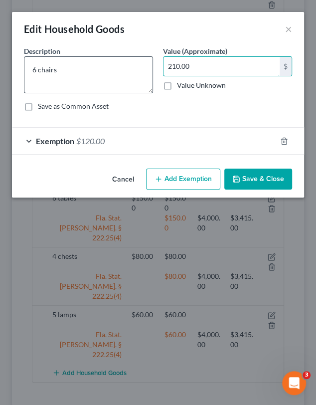
type input "210.00"
click at [34, 68] on textarea "6 chairs" at bounding box center [88, 74] width 129 height 37
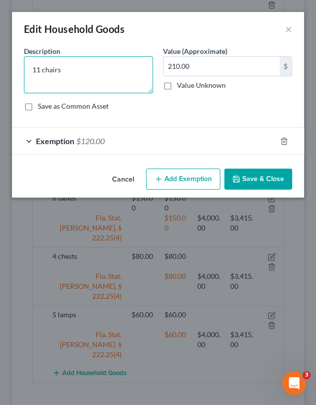
type textarea "11 chairs"
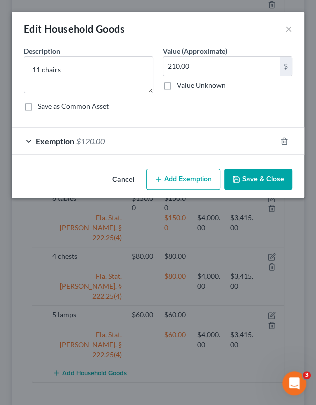
click at [151, 142] on div "Exemption $120.00" at bounding box center [144, 141] width 264 height 26
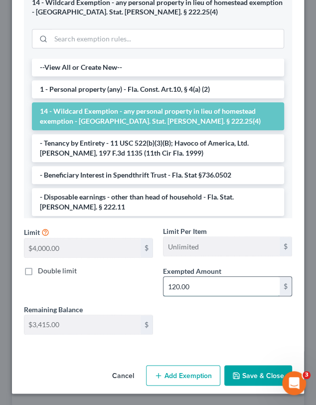
click at [188, 292] on input "120.00" at bounding box center [222, 286] width 116 height 19
type input "210"
click at [120, 282] on div "Double limit" at bounding box center [88, 281] width 139 height 30
click at [278, 382] on button "Save & Close" at bounding box center [258, 375] width 68 height 21
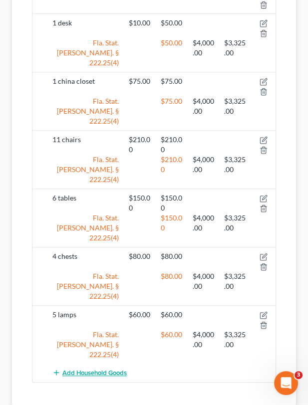
click at [87, 369] on span "Add Household Goods" at bounding box center [94, 373] width 64 height 8
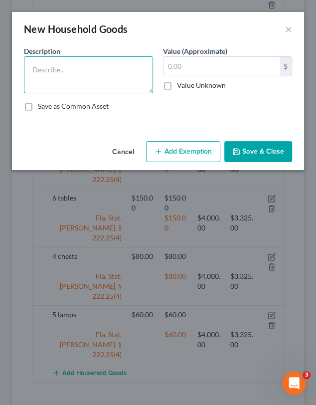
click at [62, 64] on textarea at bounding box center [88, 74] width 129 height 37
type textarea "1 air fryer"
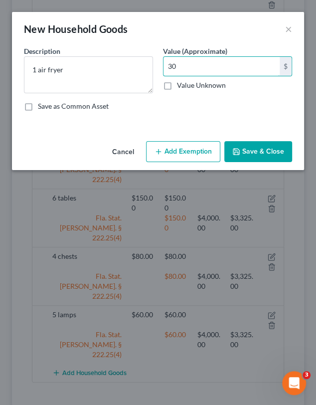
type input "30"
click at [191, 159] on button "Add Exemption" at bounding box center [183, 151] width 74 height 21
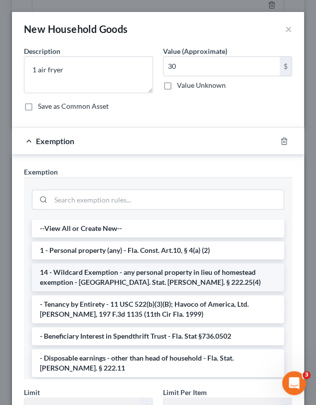
click at [113, 274] on li "14 - Wildcard Exemption - any personal property in lieu of homestead exemption …" at bounding box center [158, 277] width 252 height 28
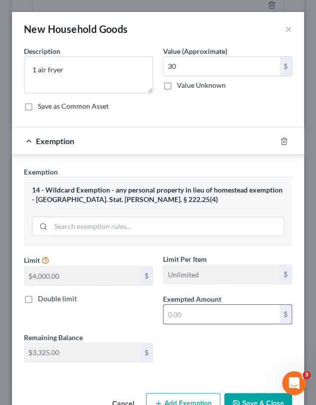
click at [194, 312] on input "text" at bounding box center [222, 314] width 116 height 19
type input "30"
click at [258, 397] on button "Save & Close" at bounding box center [258, 403] width 68 height 21
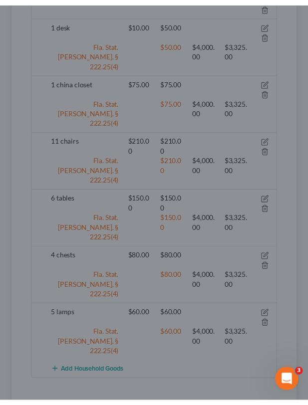
scroll to position [368, 0]
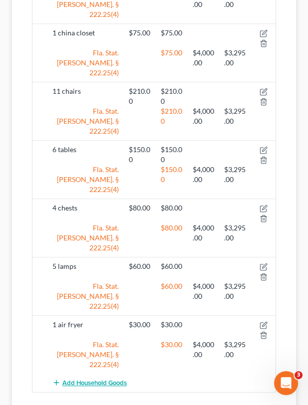
click at [115, 373] on button "Add Household Goods" at bounding box center [89, 382] width 74 height 18
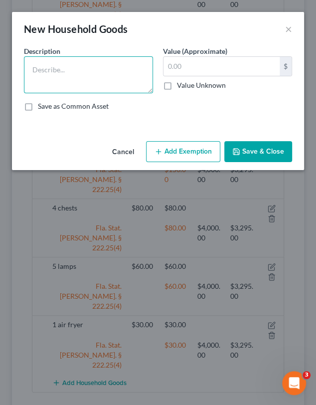
click at [39, 85] on textarea at bounding box center [88, 74] width 129 height 37
type textarea "1 set of cookware"
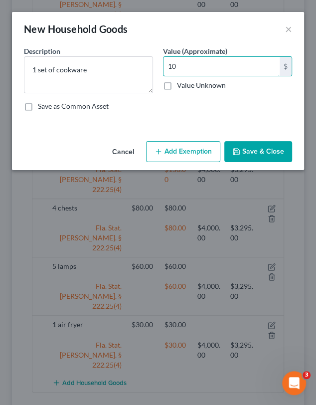
type input "10"
click at [186, 148] on button "Add Exemption" at bounding box center [183, 151] width 74 height 21
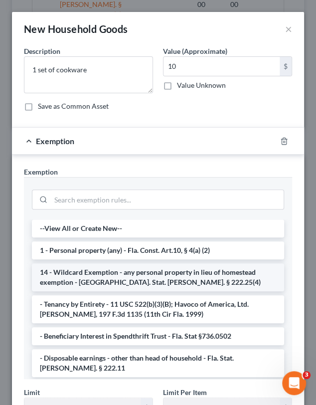
click at [90, 281] on li "14 - Wildcard Exemption - any personal property in lieu of homestead exemption …" at bounding box center [158, 277] width 252 height 28
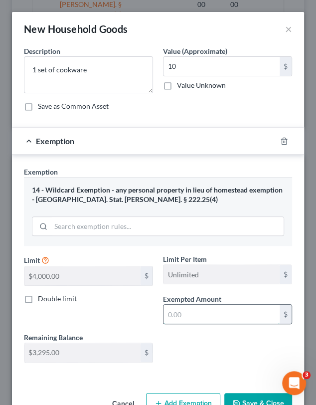
click at [198, 318] on input "text" at bounding box center [222, 314] width 116 height 19
type input "10"
click at [247, 398] on button "Save & Close" at bounding box center [258, 403] width 68 height 21
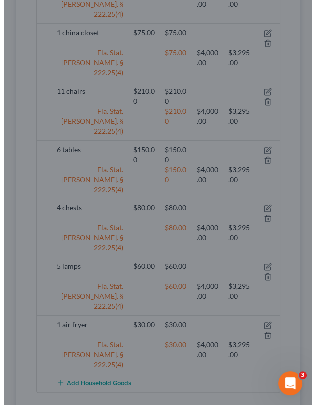
scroll to position [416, 0]
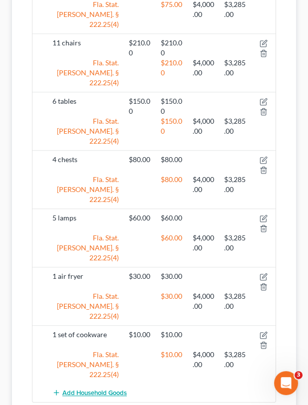
click at [72, 389] on span "Add Household Goods" at bounding box center [94, 393] width 64 height 8
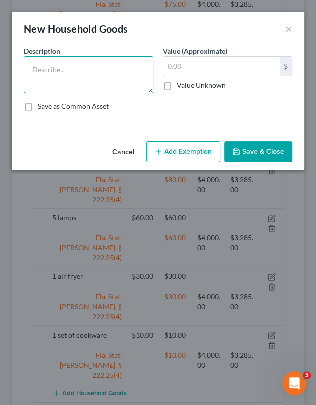
click at [52, 70] on textarea at bounding box center [88, 74] width 129 height 37
type textarea "1 set of dishes"
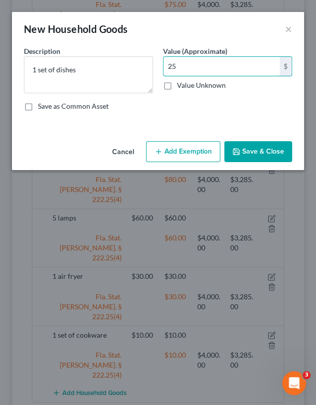
type input "25"
click at [194, 156] on button "Add Exemption" at bounding box center [183, 151] width 74 height 21
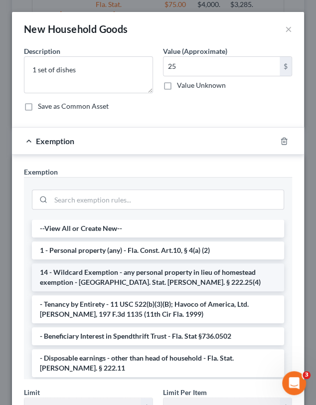
click at [109, 275] on li "14 - Wildcard Exemption - any personal property in lieu of homestead exemption …" at bounding box center [158, 277] width 252 height 28
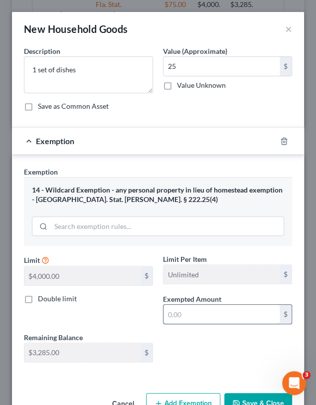
click at [209, 320] on input "text" at bounding box center [222, 314] width 116 height 19
type input "25"
click at [252, 399] on button "Save & Close" at bounding box center [258, 403] width 68 height 21
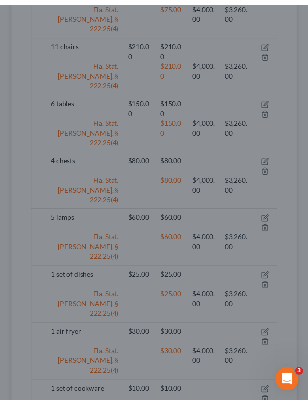
scroll to position [465, 0]
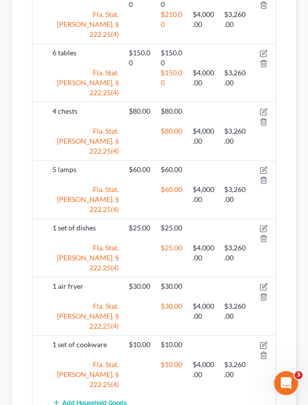
click at [92, 399] on span "Add Household Goods" at bounding box center [94, 403] width 64 height 8
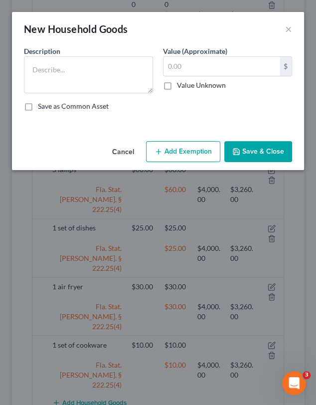
click at [71, 101] on label "Save as Common Asset" at bounding box center [73, 106] width 71 height 10
click at [48, 101] on input "Save as Common Asset" at bounding box center [45, 104] width 6 height 6
click at [38, 101] on label "Save as Common Asset" at bounding box center [73, 106] width 71 height 10
click at [42, 101] on input "Save as Common Asset" at bounding box center [45, 104] width 6 height 6
checkbox input "false"
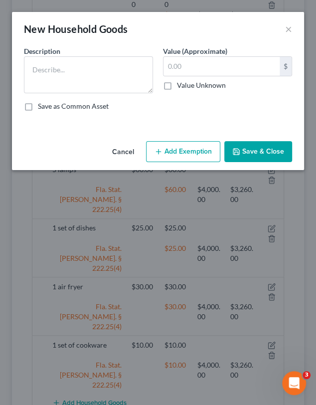
click at [45, 56] on label "Description *" at bounding box center [42, 51] width 36 height 10
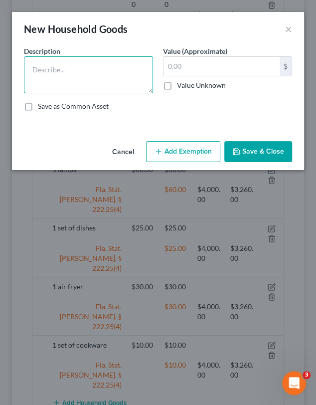
click at [48, 68] on textarea at bounding box center [88, 74] width 129 height 37
type textarea "1 stove"
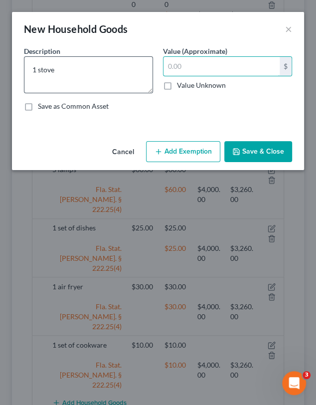
type input "2"
type input "50"
click at [260, 154] on button "Save & Close" at bounding box center [258, 151] width 68 height 21
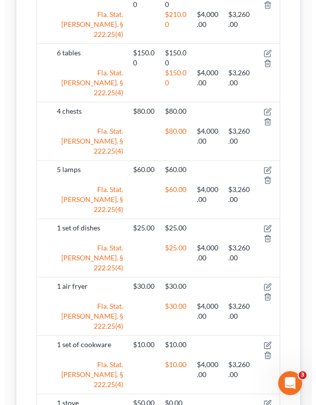
scroll to position [493, 0]
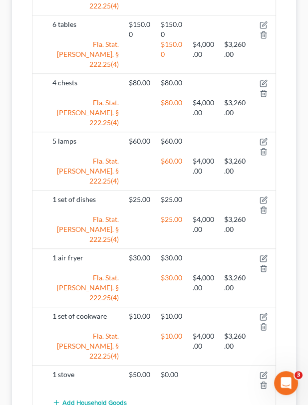
click at [105, 399] on span "Add Household Goods" at bounding box center [94, 403] width 64 height 8
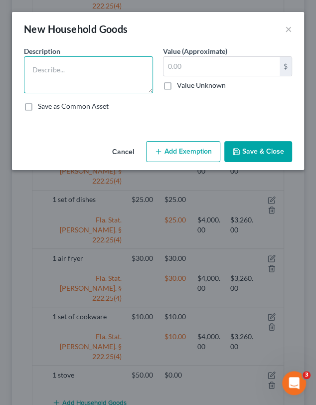
click at [88, 79] on textarea at bounding box center [88, 74] width 129 height 37
type textarea "1 washing machine and 1 clothes dryer machine"
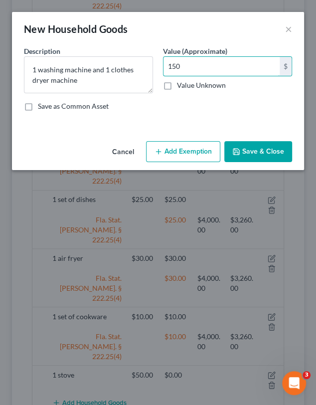
type input "150"
click at [178, 147] on button "Add Exemption" at bounding box center [183, 151] width 74 height 21
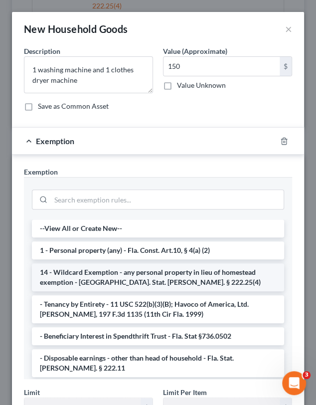
click at [108, 273] on li "14 - Wildcard Exemption - any personal property in lieu of homestead exemption …" at bounding box center [158, 277] width 252 height 28
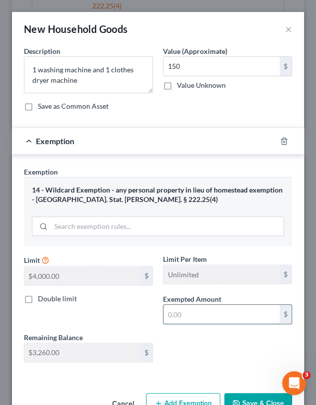
click at [207, 312] on input "text" at bounding box center [222, 314] width 116 height 19
type input "150"
click at [235, 397] on button "Save & Close" at bounding box center [258, 403] width 68 height 21
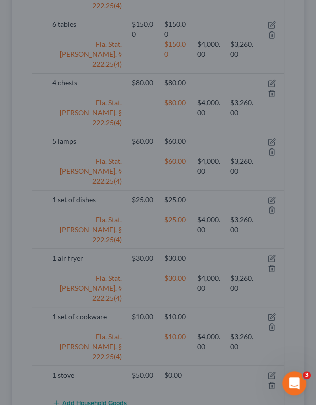
scroll to position [551, 0]
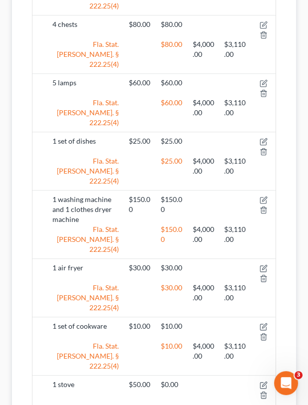
click at [103, 404] on span "Add Household Goods" at bounding box center [94, 413] width 64 height 8
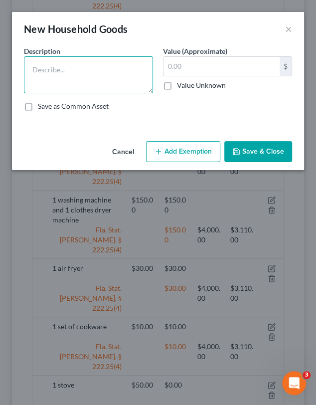
click at [72, 75] on textarea at bounding box center [88, 74] width 129 height 37
type textarea "1 dishwasher"
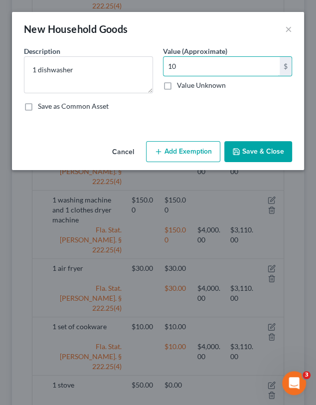
type input "10"
click at [177, 145] on button "Add Exemption" at bounding box center [183, 151] width 74 height 21
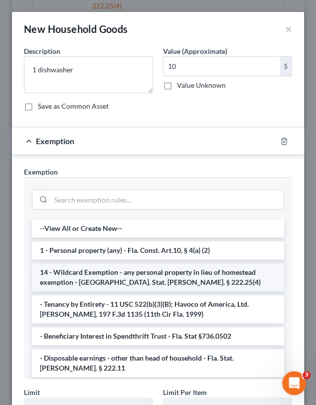
click at [96, 266] on li "14 - Wildcard Exemption - any personal property in lieu of homestead exemption …" at bounding box center [158, 277] width 252 height 28
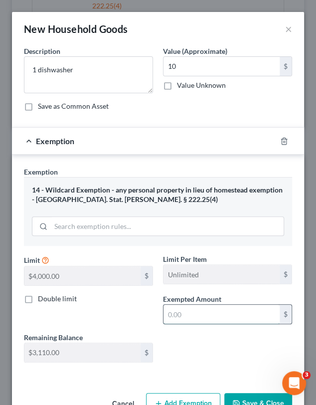
click at [210, 312] on input "text" at bounding box center [222, 314] width 116 height 19
type input "10"
click at [233, 395] on button "Save & Close" at bounding box center [258, 403] width 68 height 21
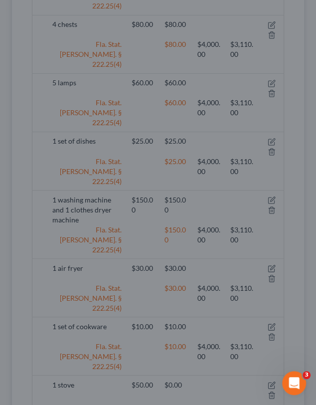
scroll to position [600, 0]
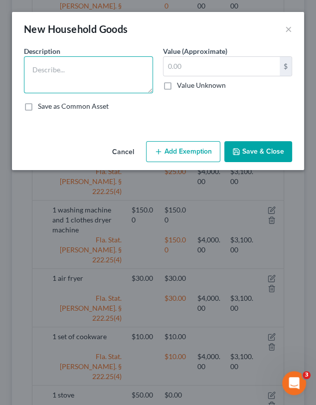
click at [89, 91] on textarea at bounding box center [88, 74] width 129 height 37
type textarea "1 deep freezer"
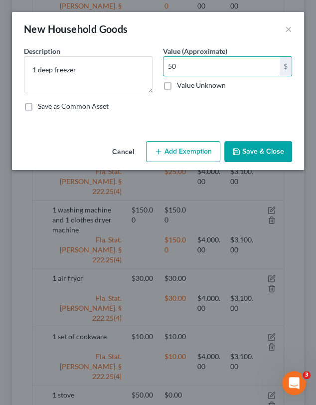
type input "50"
click at [184, 152] on button "Add Exemption" at bounding box center [183, 151] width 74 height 21
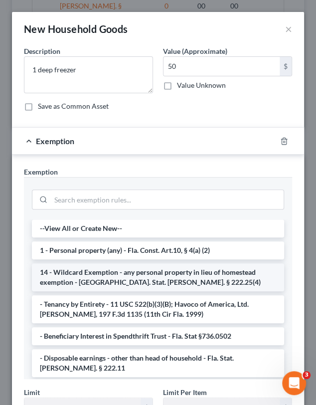
click at [109, 265] on li "14 - Wildcard Exemption - any personal property in lieu of homestead exemption …" at bounding box center [158, 277] width 252 height 28
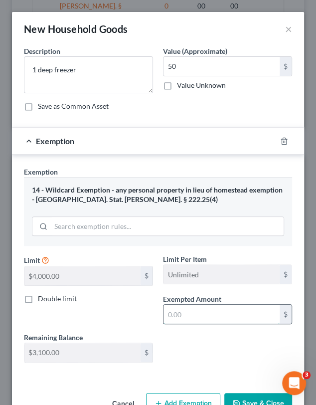
click at [212, 317] on input "text" at bounding box center [222, 314] width 116 height 19
type input "50"
click at [250, 397] on button "Save & Close" at bounding box center [258, 403] width 68 height 21
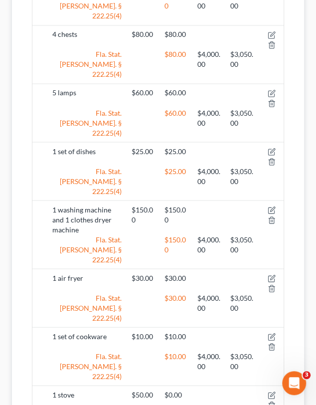
scroll to position [648, 0]
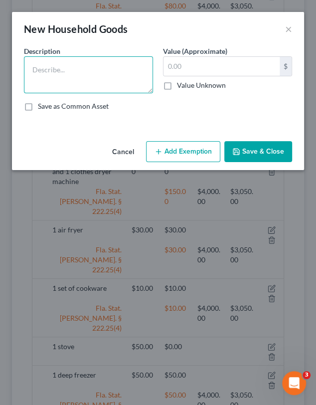
click at [77, 79] on textarea at bounding box center [88, 74] width 129 height 37
type textarea "1 refrigerator"
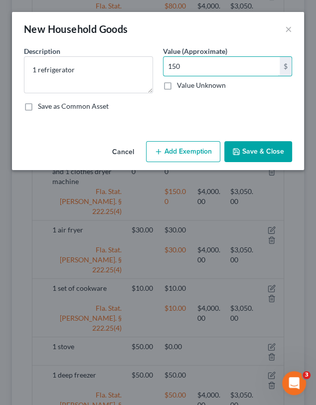
type input "150"
click at [180, 153] on button "Add Exemption" at bounding box center [183, 151] width 74 height 21
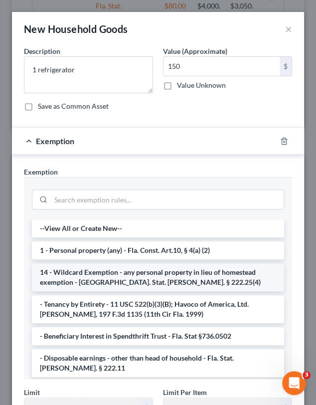
click at [105, 281] on li "14 - Wildcard Exemption - any personal property in lieu of homestead exemption …" at bounding box center [158, 277] width 252 height 28
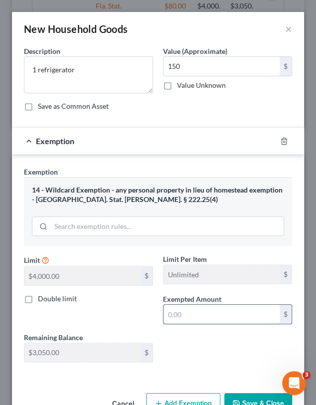
click at [203, 310] on input "text" at bounding box center [222, 314] width 116 height 19
type input "150"
click at [257, 394] on button "Save & Close" at bounding box center [258, 403] width 68 height 21
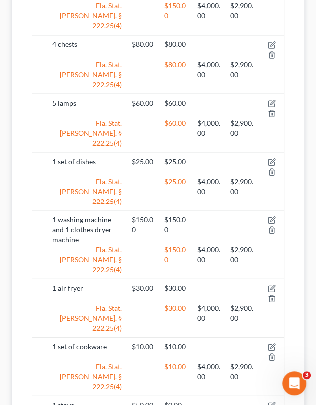
scroll to position [696, 0]
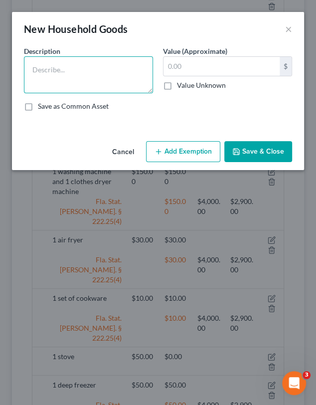
click at [89, 63] on textarea at bounding box center [88, 74] width 129 height 37
type textarea "1 microwave"
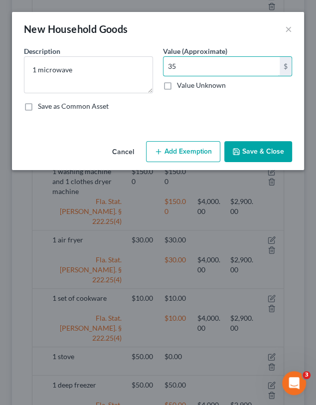
type input "35"
click at [156, 143] on button "Add Exemption" at bounding box center [183, 151] width 74 height 21
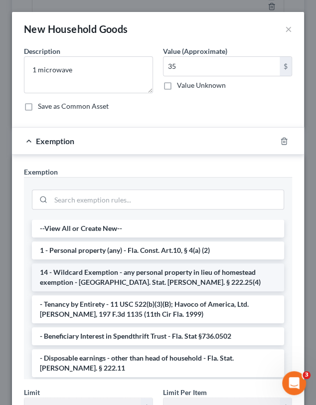
click at [113, 270] on li "14 - Wildcard Exemption - any personal property in lieu of homestead exemption …" at bounding box center [158, 277] width 252 height 28
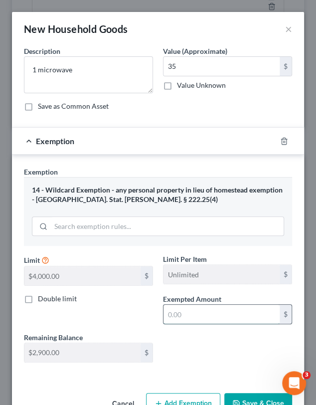
click at [195, 310] on input "text" at bounding box center [222, 314] width 116 height 19
type input "35"
click at [235, 397] on button "Save & Close" at bounding box center [258, 403] width 68 height 21
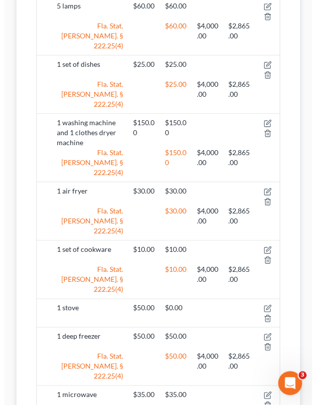
scroll to position [391, 0]
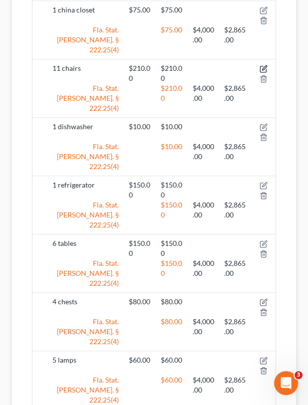
click at [262, 65] on icon "button" at bounding box center [263, 69] width 8 height 8
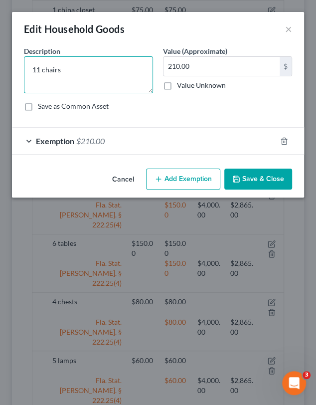
click at [39, 68] on textarea "11 chairs" at bounding box center [88, 74] width 129 height 37
type textarea "13 chairs"
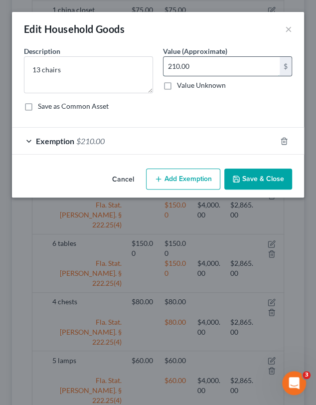
click at [175, 67] on input "210.00" at bounding box center [222, 66] width 116 height 19
type input "230.00"
click at [155, 145] on div "Exemption $210.00" at bounding box center [144, 141] width 264 height 26
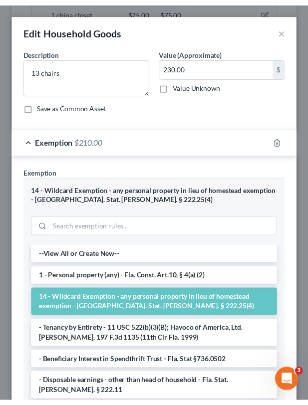
scroll to position [187, 0]
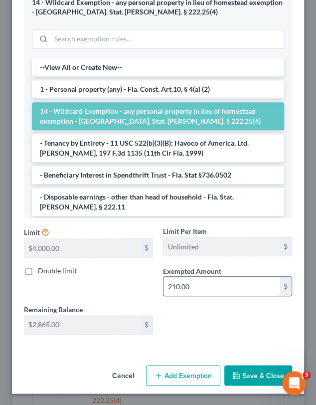
click at [174, 288] on input "210.00" at bounding box center [222, 286] width 116 height 19
click at [172, 287] on input "210.00" at bounding box center [222, 286] width 116 height 19
type input "230.00"
click at [227, 356] on div "An exemption set must first be selected from the Filing Information section. Co…" at bounding box center [158, 109] width 292 height 502
click at [237, 368] on button "Save & Close" at bounding box center [258, 375] width 68 height 21
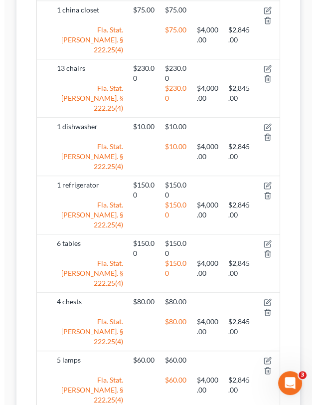
scroll to position [745, 0]
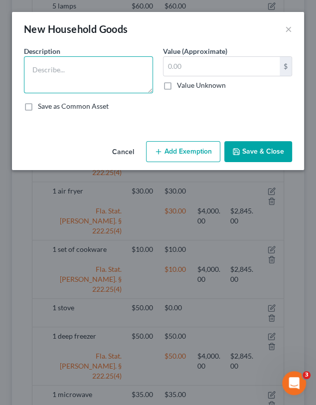
click at [88, 71] on textarea at bounding box center [88, 74] width 129 height 37
type textarea "2 beds"
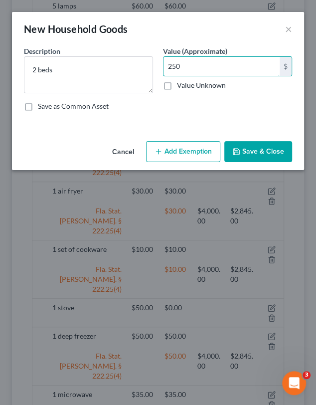
type input "250"
click at [198, 155] on button "Add Exemption" at bounding box center [183, 151] width 74 height 21
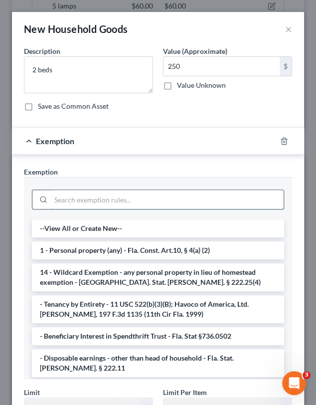
click at [115, 191] on input "search" at bounding box center [167, 199] width 233 height 19
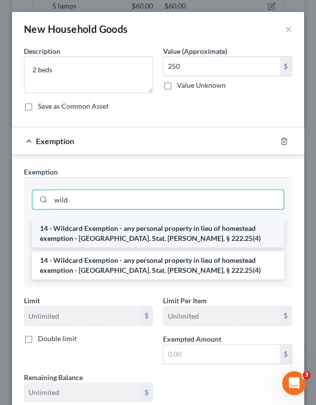
type input "wild"
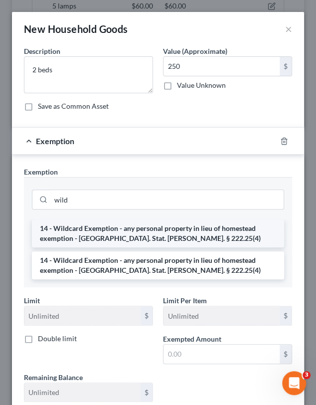
click at [118, 232] on li "14 - Wildcard Exemption - any personal property in lieu of homestead exemption …" at bounding box center [158, 233] width 252 height 28
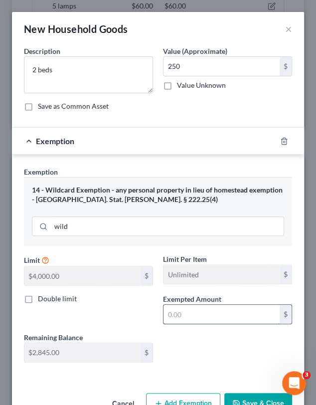
click at [189, 315] on input "text" at bounding box center [222, 314] width 116 height 19
type input "250"
click at [244, 397] on button "Save & Close" at bounding box center [258, 403] width 68 height 21
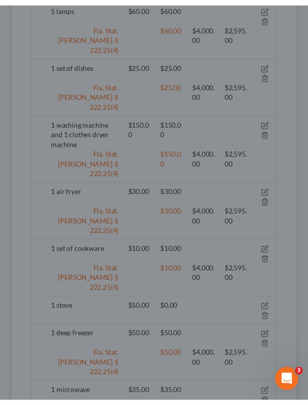
scroll to position [793, 0]
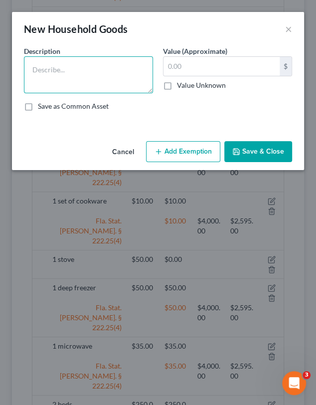
click at [76, 57] on textarea at bounding box center [88, 74] width 129 height 37
type textarea "2 dressers"
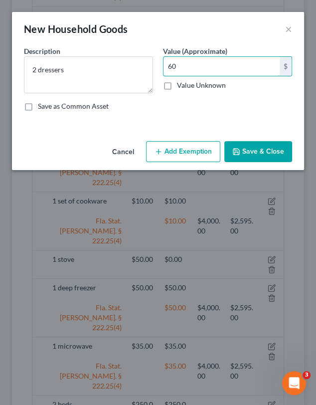
type input "60"
click at [178, 153] on button "Add Exemption" at bounding box center [183, 151] width 74 height 21
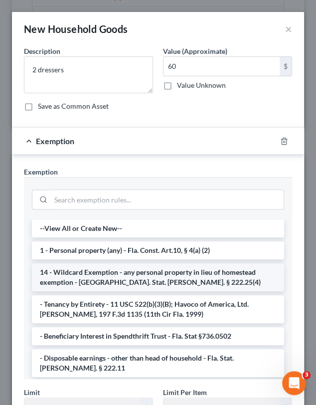
click at [156, 277] on li "14 - Wildcard Exemption - any personal property in lieu of homestead exemption …" at bounding box center [158, 277] width 252 height 28
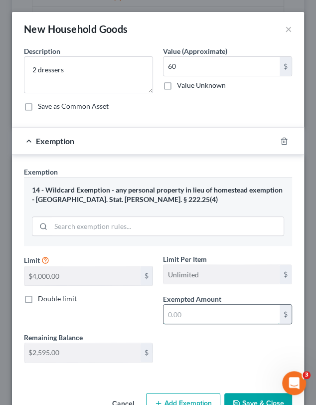
click at [187, 310] on input "text" at bounding box center [222, 314] width 116 height 19
type input "60"
click at [231, 394] on button "Save & Close" at bounding box center [258, 403] width 68 height 21
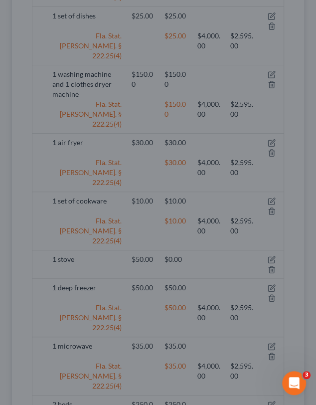
click at [231, 388] on button "Save & Close" at bounding box center [245, 379] width 59 height 18
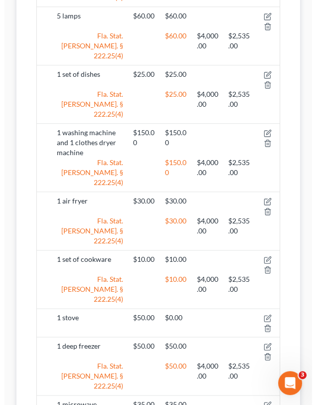
scroll to position [841, 0]
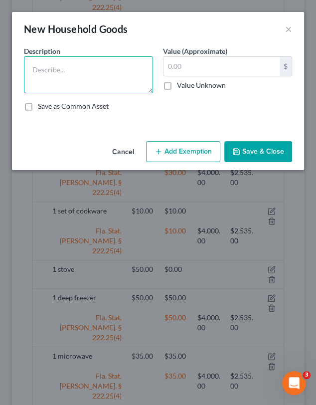
click at [96, 83] on textarea at bounding box center [88, 74] width 129 height 37
type textarea "3 chests of drawers"
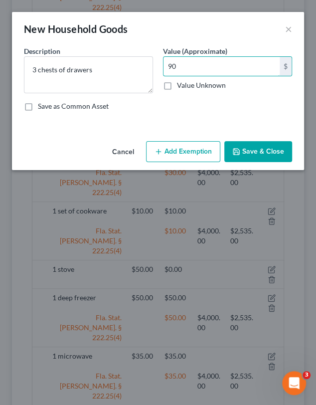
type input "90"
click at [160, 155] on icon "button" at bounding box center [159, 152] width 8 height 8
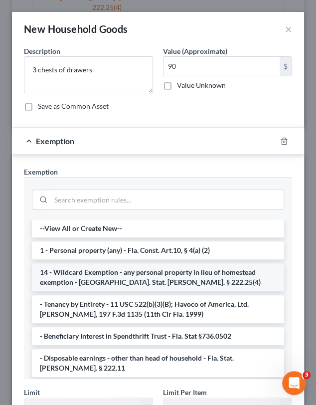
click at [108, 285] on li "14 - Wildcard Exemption - any personal property in lieu of homestead exemption …" at bounding box center [158, 277] width 252 height 28
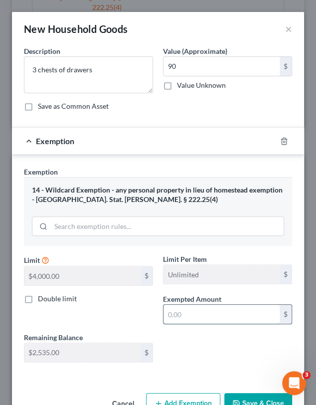
click at [198, 308] on input "text" at bounding box center [222, 314] width 116 height 19
type input "90"
click at [243, 397] on button "Save & Close" at bounding box center [258, 403] width 68 height 21
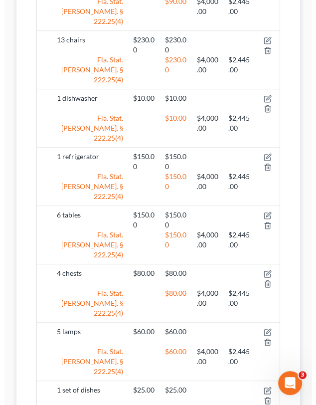
scroll to position [182, 0]
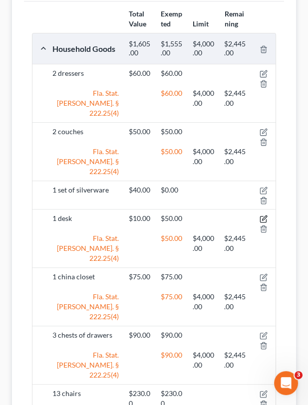
click at [261, 215] on icon "button" at bounding box center [263, 219] width 8 height 8
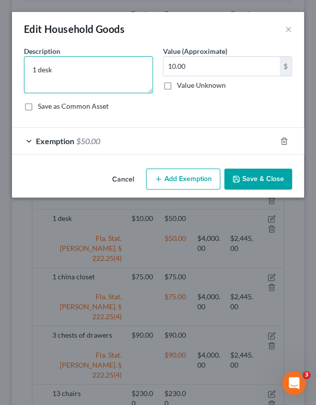
click at [36, 69] on textarea "1 desk" at bounding box center [88, 74] width 129 height 37
type textarea "2 desks"
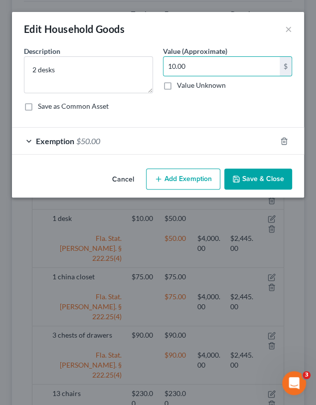
drag, startPoint x: 187, startPoint y: 65, endPoint x: 194, endPoint y: 54, distance: 12.6
click at [194, 54] on label "Value (Approximate)" at bounding box center [195, 51] width 64 height 10
click at [192, 63] on input "10.00" at bounding box center [222, 66] width 116 height 19
type input "20"
click at [178, 132] on div "Exemption $50.00" at bounding box center [144, 141] width 264 height 26
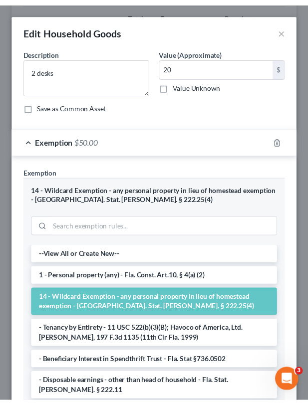
scroll to position [187, 0]
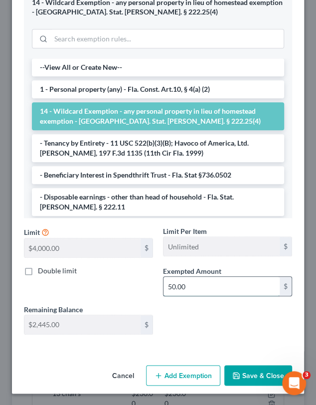
click at [207, 285] on input "50.00" at bounding box center [222, 286] width 116 height 19
type input "20"
click at [250, 331] on div "Limit $4,000.00 $ Limit Per Item Unlimited $ Double limit Exempted Amount * 20 …" at bounding box center [158, 284] width 278 height 116
click at [241, 375] on button "Save & Close" at bounding box center [258, 375] width 68 height 21
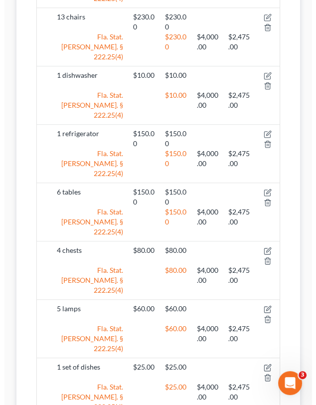
scroll to position [889, 0]
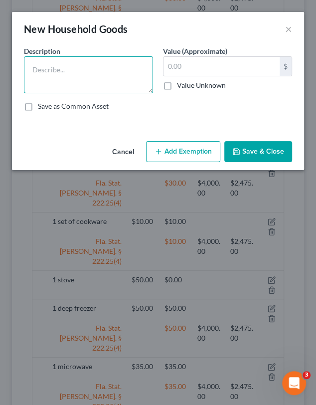
click at [60, 85] on textarea at bounding box center [88, 74] width 129 height 37
type textarea "2 mirrors"
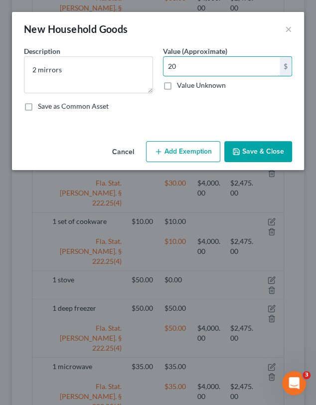
type input "20"
click at [176, 152] on button "Add Exemption" at bounding box center [183, 151] width 74 height 21
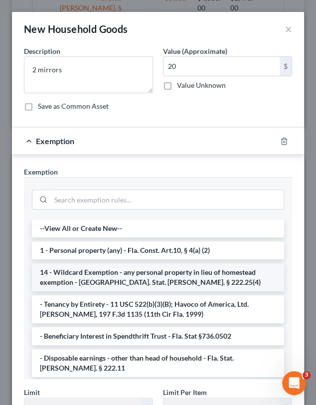
click at [95, 275] on li "14 - Wildcard Exemption - any personal property in lieu of homestead exemption …" at bounding box center [158, 277] width 252 height 28
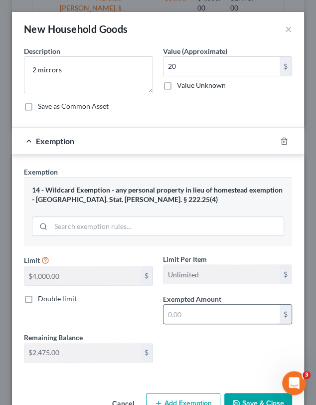
click at [212, 314] on input "text" at bounding box center [222, 314] width 116 height 19
type input "20"
click at [249, 399] on button "Save & Close" at bounding box center [258, 403] width 68 height 21
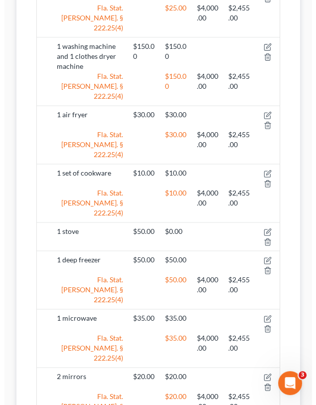
scroll to position [584, 0]
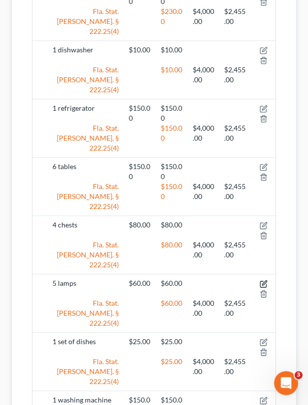
click at [264, 280] on icon "button" at bounding box center [263, 284] width 8 height 8
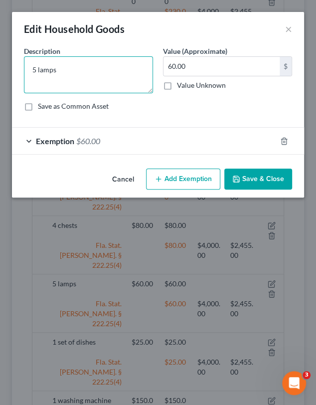
click at [39, 67] on textarea "5 lamps" at bounding box center [88, 74] width 129 height 37
click at [36, 69] on textarea "5 lamps" at bounding box center [88, 74] width 129 height 37
type textarea "6 lamps"
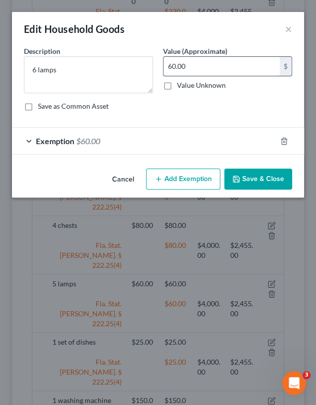
click at [171, 67] on input "60.00" at bounding box center [222, 66] width 116 height 19
click at [175, 146] on div "Exemption $60.00" at bounding box center [144, 141] width 264 height 26
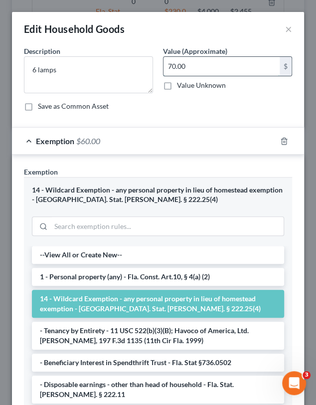
click at [183, 61] on input "70.00" at bounding box center [222, 66] width 116 height 19
type input "65"
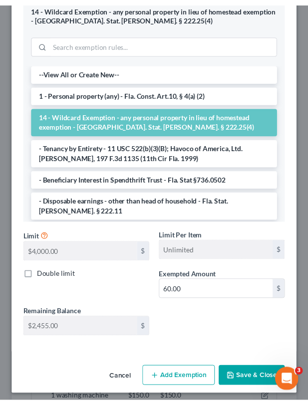
scroll to position [187, 0]
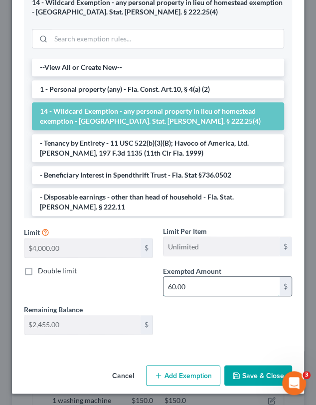
click at [204, 286] on input "60.00" at bounding box center [222, 286] width 116 height 19
type input "65"
click at [85, 267] on div "Double limit" at bounding box center [88, 271] width 129 height 10
click at [233, 375] on button "Save & Close" at bounding box center [258, 375] width 68 height 21
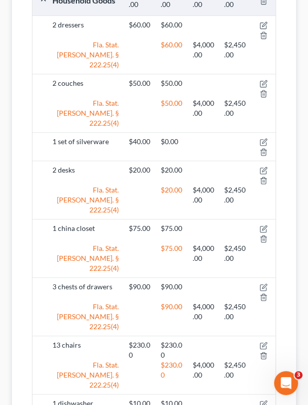
scroll to position [0, 0]
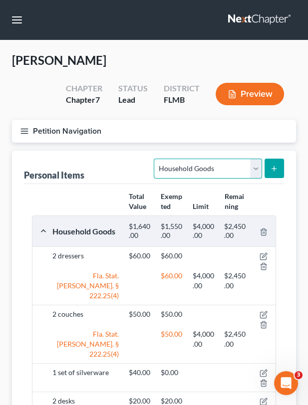
click at [225, 171] on select "Select Item Type Clothing Collectibles Of Value Electronics Firearms Household …" at bounding box center [208, 169] width 108 height 20
select select "electronics"
click at [155, 159] on select "Select Item Type Clothing Collectibles Of Value Electronics Firearms Household …" at bounding box center [208, 169] width 108 height 20
click at [274, 166] on line "submit" at bounding box center [274, 168] width 0 height 4
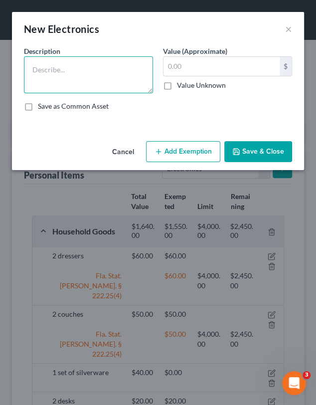
click at [98, 67] on textarea at bounding box center [88, 74] width 129 height 37
type textarea "1 computer"
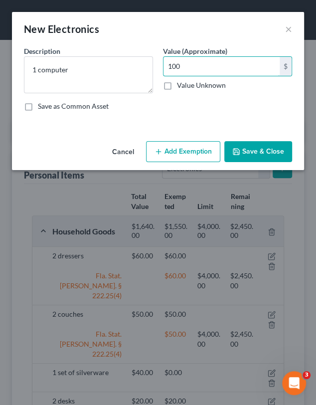
type input "100"
click at [181, 146] on button "Add Exemption" at bounding box center [183, 151] width 74 height 21
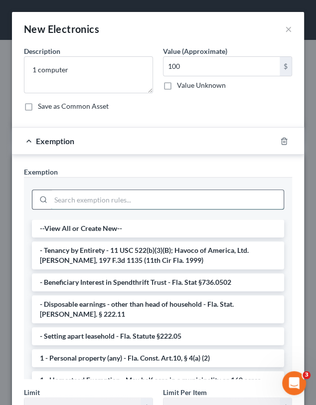
click at [120, 204] on input "search" at bounding box center [167, 199] width 233 height 19
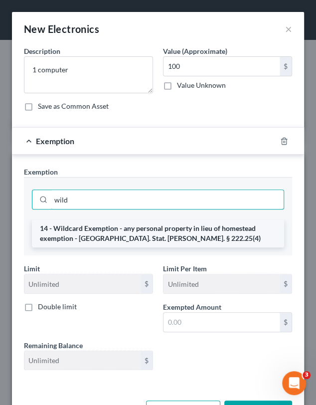
type input "wild"
click at [129, 238] on li "14 - Wildcard Exemption - any personal property in lieu of homestead exemption …" at bounding box center [158, 233] width 252 height 28
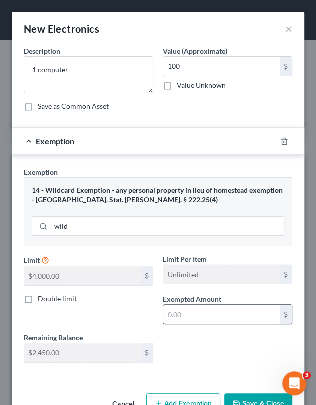
click at [197, 310] on input "text" at bounding box center [222, 314] width 116 height 19
type input "100"
click at [237, 404] on button "Save & Close" at bounding box center [258, 403] width 68 height 21
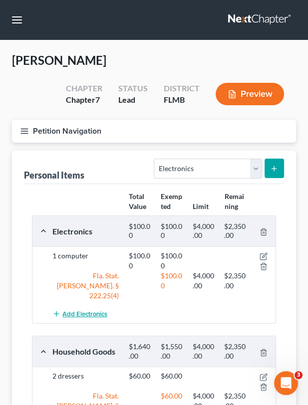
click at [102, 310] on span "Add Electronics" at bounding box center [84, 314] width 45 height 8
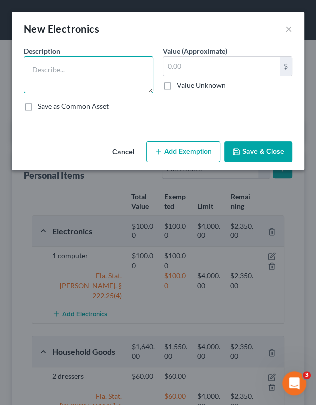
click at [71, 75] on textarea at bounding box center [88, 74] width 129 height 37
type textarea "2 televisions"
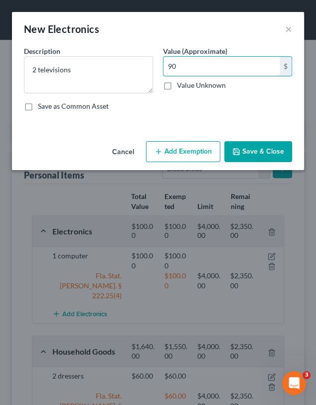
type input "90"
click at [184, 145] on button "Add Exemption" at bounding box center [183, 151] width 74 height 21
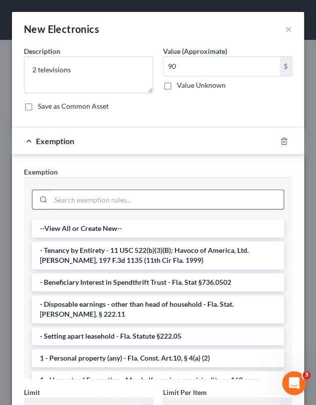
click at [105, 201] on input "search" at bounding box center [167, 199] width 233 height 19
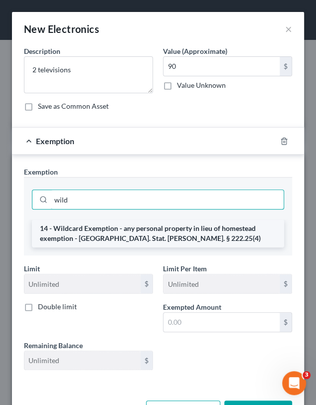
type input "wild"
click at [112, 242] on li "14 - Wildcard Exemption - any personal property in lieu of homestead exemption …" at bounding box center [158, 233] width 252 height 28
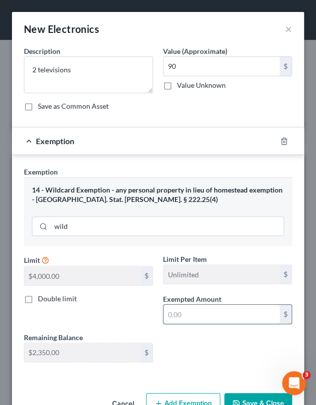
click at [193, 309] on input "text" at bounding box center [222, 314] width 116 height 19
type input "90"
click at [239, 393] on button "Save & Close" at bounding box center [258, 403] width 68 height 21
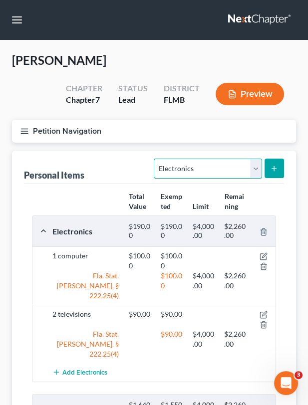
click at [260, 173] on select "Select Item Type Clothing Collectibles Of Value Electronics Firearms Household …" at bounding box center [208, 169] width 108 height 20
select select "clothing"
click at [155, 159] on select "Select Item Type Clothing Collectibles Of Value Electronics Firearms Household …" at bounding box center [208, 169] width 108 height 20
click at [261, 173] on select "Select Item Type Clothing Collectibles Of Value Electronics Firearms Household …" at bounding box center [208, 169] width 108 height 20
click at [268, 167] on button "submit" at bounding box center [273, 168] width 19 height 19
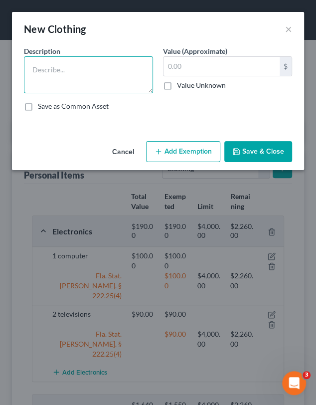
click at [81, 84] on textarea at bounding box center [88, 74] width 129 height 37
type textarea "need description and used value??"
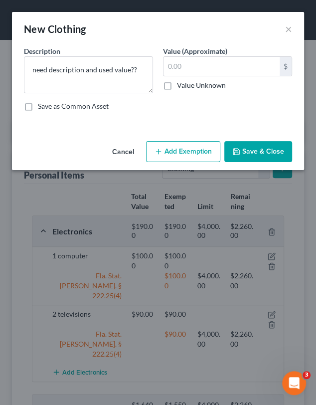
click at [177, 87] on label "Value Unknown" at bounding box center [201, 85] width 49 height 10
click at [181, 87] on input "Value Unknown" at bounding box center [184, 83] width 6 height 6
checkbox input "true"
type input "0.00"
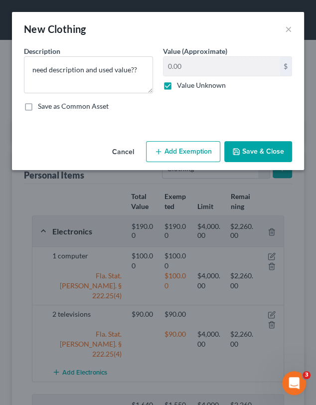
click at [254, 150] on button "Save & Close" at bounding box center [258, 151] width 68 height 21
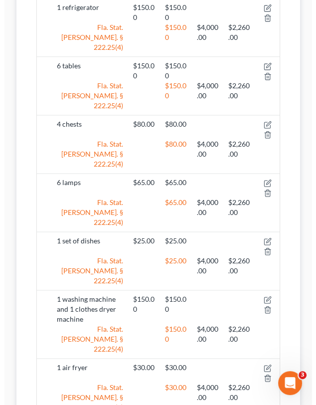
scroll to position [1178, 0]
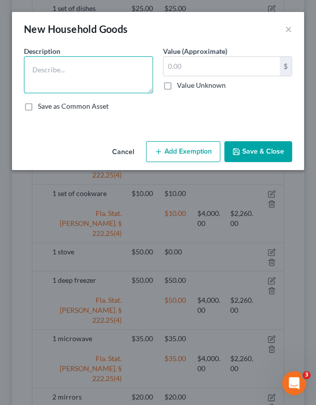
click at [73, 71] on textarea at bounding box center [88, 74] width 129 height 37
type textarea "1 vacuum cleaner"
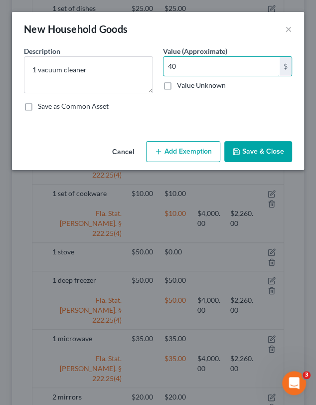
type input "40"
click at [171, 163] on div "Cancel Add Exemption Save & Close" at bounding box center [158, 153] width 292 height 33
click at [180, 155] on button "Add Exemption" at bounding box center [183, 151] width 74 height 21
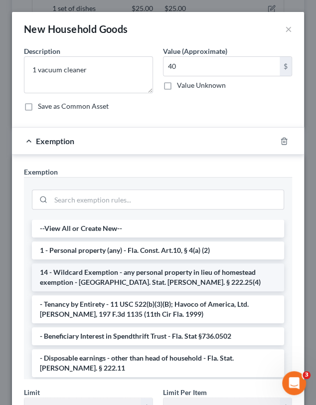
click at [124, 275] on li "14 - Wildcard Exemption - any personal property in lieu of homestead exemption …" at bounding box center [158, 277] width 252 height 28
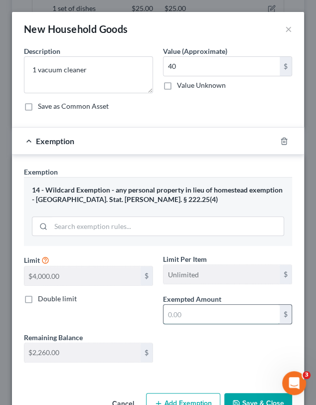
click at [197, 316] on input "text" at bounding box center [222, 314] width 116 height 19
type input "40"
click at [241, 397] on button "Save & Close" at bounding box center [258, 403] width 68 height 21
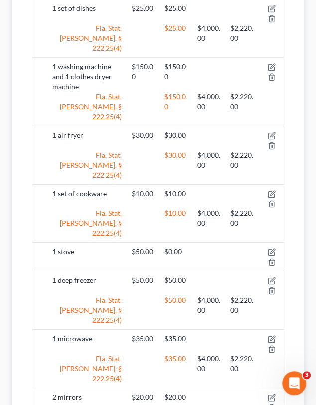
scroll to position [1227, 0]
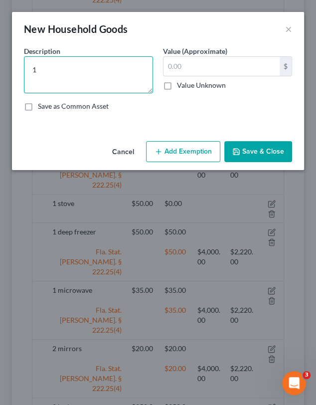
click at [76, 60] on textarea "1" at bounding box center [88, 74] width 129 height 37
type textarea "1 clothes iron"
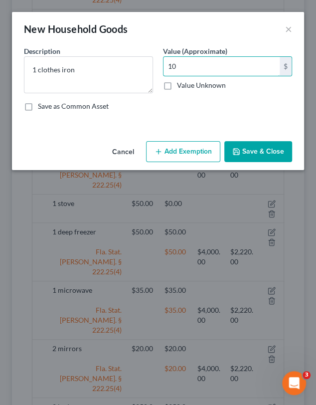
type input "10"
click at [191, 152] on button "Add Exemption" at bounding box center [183, 151] width 74 height 21
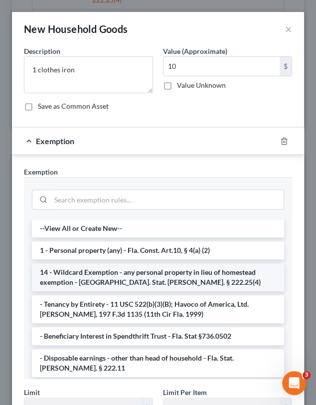
click at [139, 279] on li "14 - Wildcard Exemption - any personal property in lieu of homestead exemption …" at bounding box center [158, 277] width 252 height 28
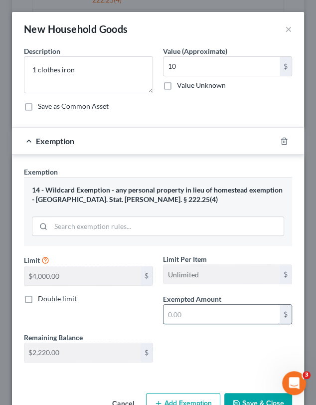
click at [211, 316] on input "text" at bounding box center [222, 314] width 116 height 19
type input "10"
click at [243, 394] on button "Save & Close" at bounding box center [258, 403] width 68 height 21
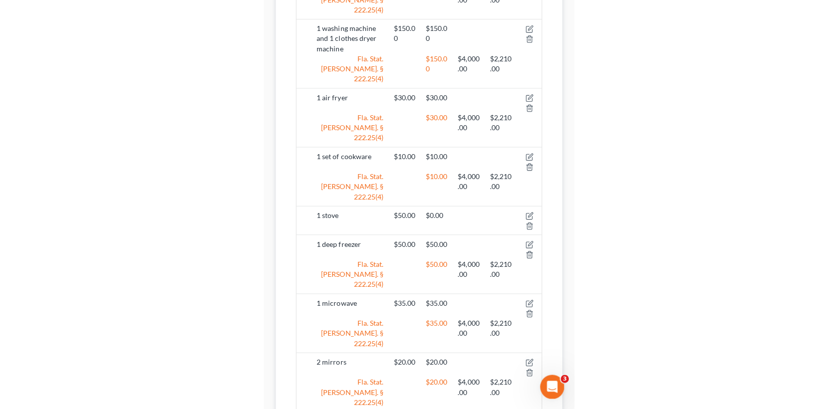
scroll to position [739, 0]
